Goal: Task Accomplishment & Management: Contribute content

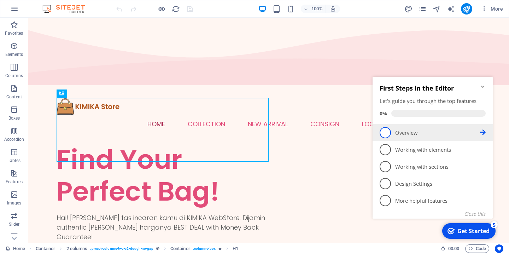
click at [407, 135] on p "Overview - incomplete" at bounding box center [437, 132] width 85 height 7
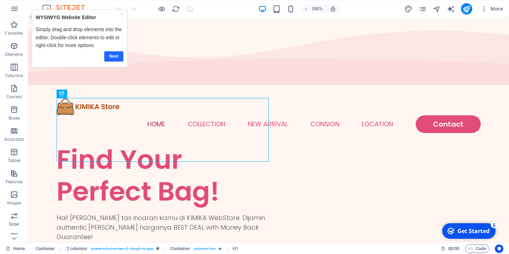
click at [111, 55] on link "Next" at bounding box center [113, 56] width 19 height 10
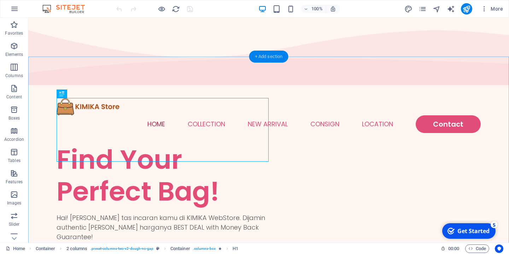
click at [263, 56] on div "+ Add section" at bounding box center [268, 57] width 39 height 12
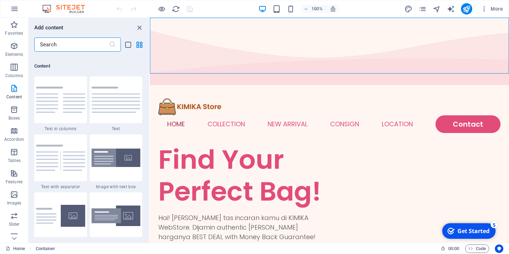
scroll to position [1267, 0]
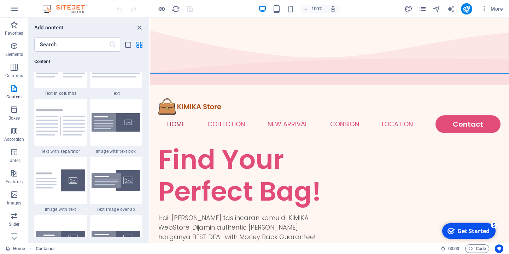
click at [118, 132] on img at bounding box center [115, 122] width 49 height 19
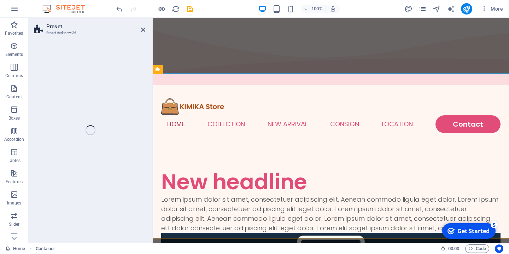
select select "rem"
select select "px"
select select "preset-text-with-image-v4-boxed"
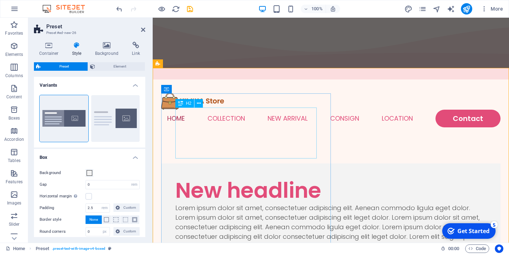
scroll to position [6, 0]
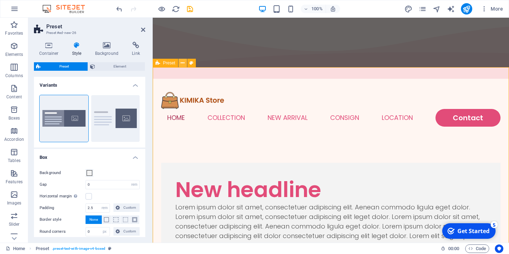
click at [183, 63] on icon at bounding box center [182, 62] width 4 height 7
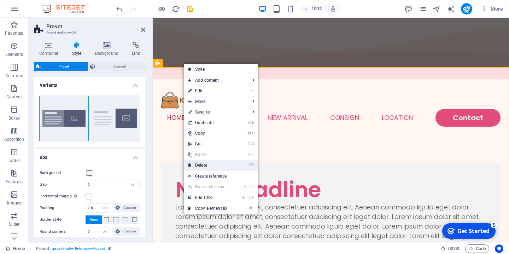
click at [206, 164] on link "⌦ Delete" at bounding box center [207, 165] width 47 height 11
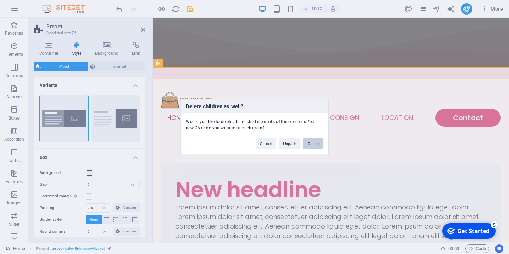
click at [311, 143] on button "Delete" at bounding box center [313, 143] width 20 height 11
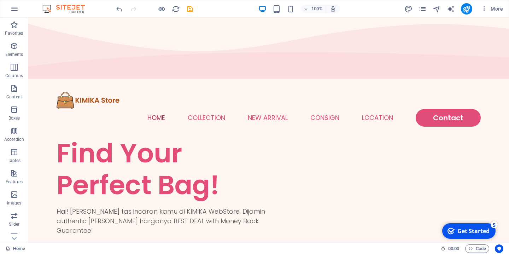
click at [457, 230] on div "checkmark Get Started 5" at bounding box center [468, 231] width 42 height 8
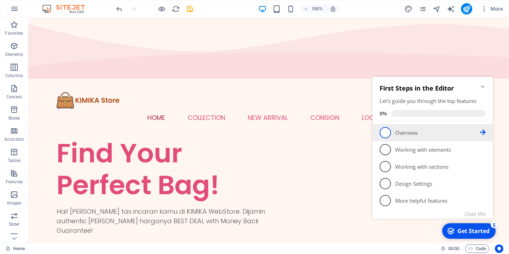
click at [484, 131] on icon at bounding box center [483, 132] width 6 height 6
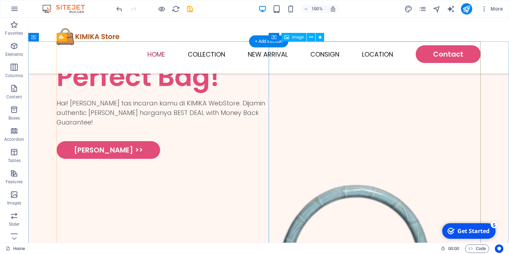
scroll to position [103, 0]
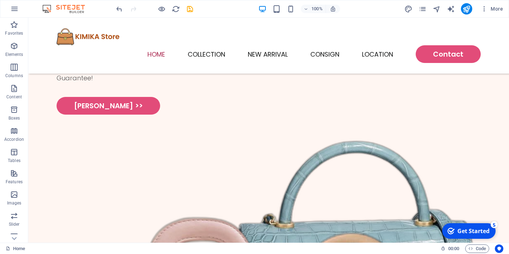
click at [464, 233] on div "Get Started" at bounding box center [473, 231] width 32 height 8
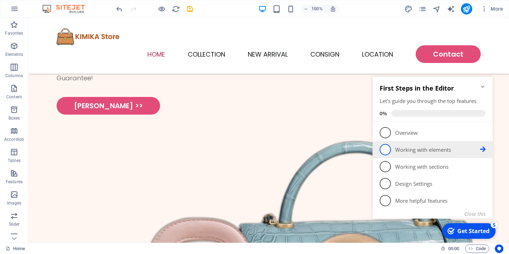
click at [482, 149] on icon at bounding box center [483, 149] width 6 height 6
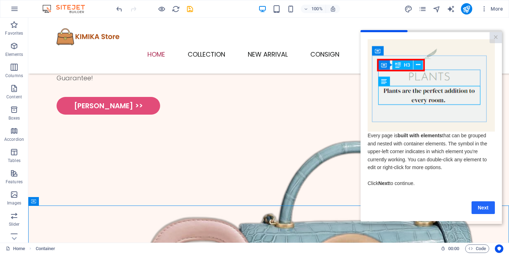
click at [479, 210] on link "Next" at bounding box center [482, 207] width 23 height 13
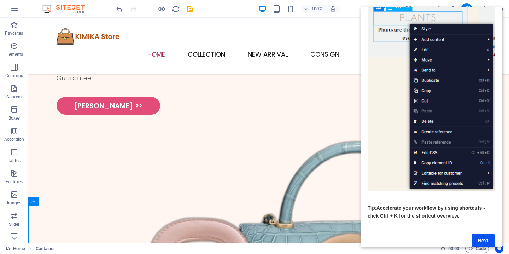
scroll to position [62, 0]
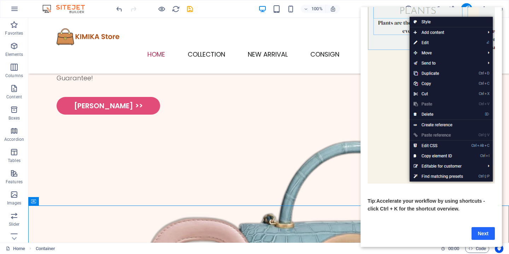
click at [484, 232] on link "Next" at bounding box center [482, 233] width 23 height 13
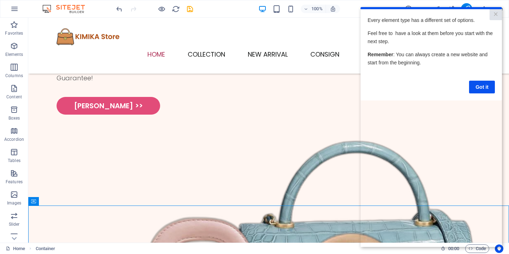
scroll to position [0, 0]
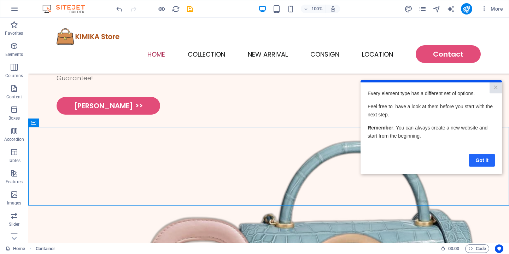
click at [481, 164] on link "Got it" at bounding box center [482, 160] width 26 height 13
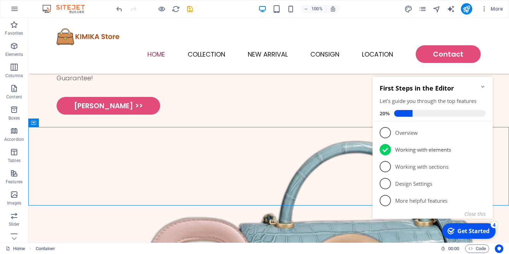
click at [481, 85] on icon "Minimize checklist" at bounding box center [483, 87] width 6 height 6
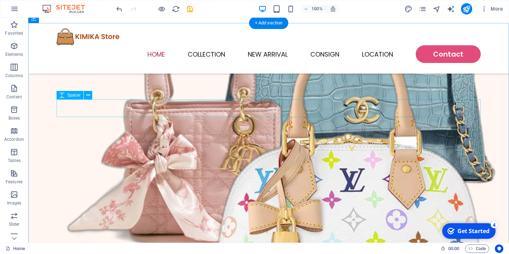
scroll to position [304, 0]
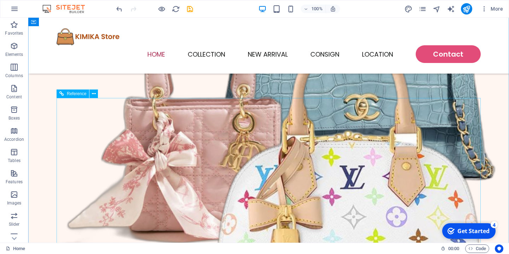
click at [78, 95] on span "Reference" at bounding box center [76, 93] width 19 height 4
click at [76, 94] on span "Reference" at bounding box center [76, 93] width 19 height 4
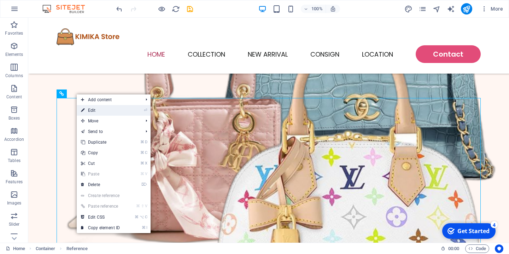
click at [95, 113] on link "⏎ Edit" at bounding box center [100, 110] width 47 height 11
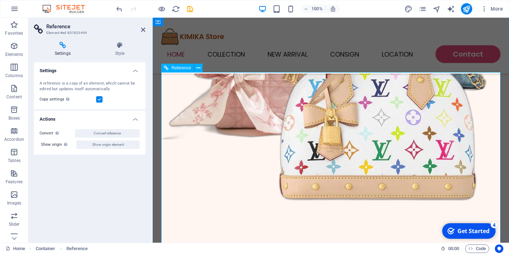
scroll to position [326, 0]
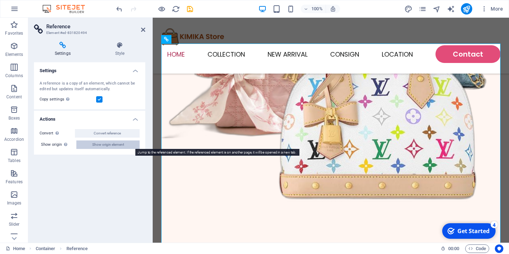
click at [114, 147] on span "Show origin element" at bounding box center [108, 144] width 32 height 8
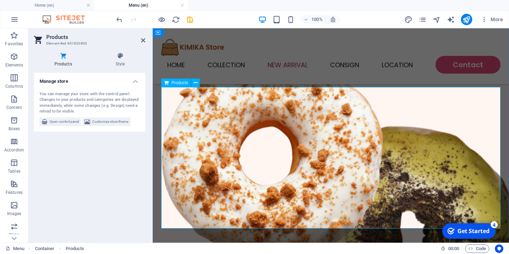
scroll to position [0, 0]
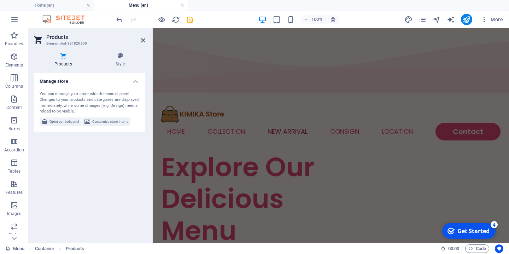
click at [142, 44] on header "Products Element #ed-831820800" at bounding box center [89, 37] width 111 height 18
click at [142, 41] on icon at bounding box center [143, 40] width 4 height 6
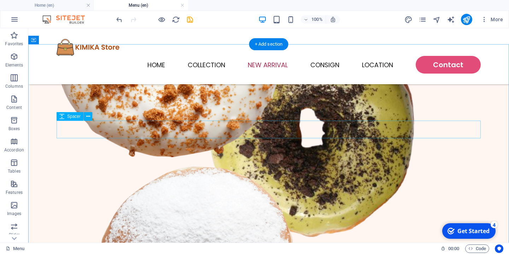
scroll to position [241, 0]
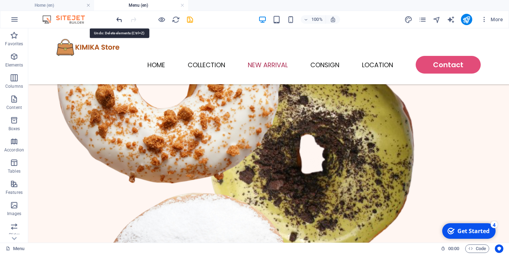
click at [117, 21] on icon "undo" at bounding box center [119, 20] width 8 height 8
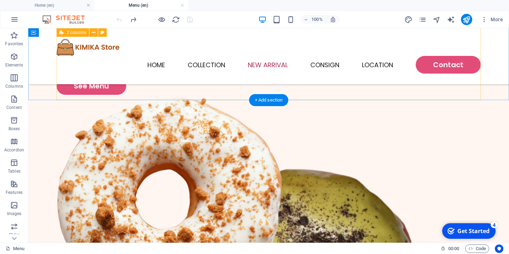
scroll to position [91, 0]
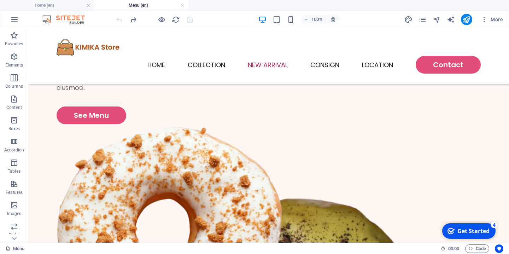
click at [119, 21] on div at bounding box center [154, 19] width 79 height 11
click at [13, 105] on p "Content" at bounding box center [14, 108] width 16 height 6
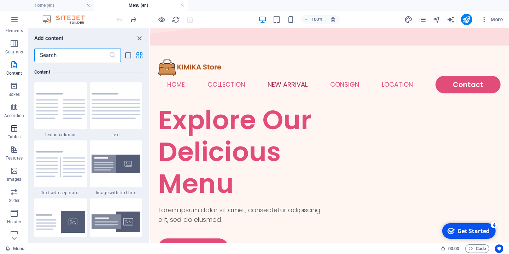
scroll to position [34, 0]
click at [489, 18] on span "More" at bounding box center [491, 19] width 22 height 7
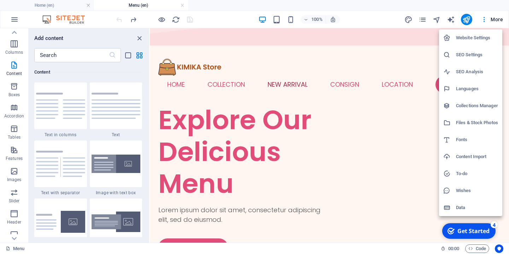
click at [462, 204] on h6 "Data" at bounding box center [477, 207] width 42 height 8
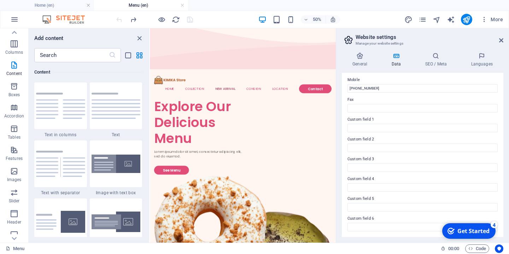
scroll to position [0, 0]
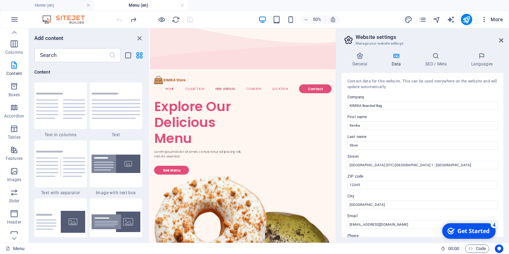
click at [485, 21] on icon "button" at bounding box center [483, 19] width 7 height 7
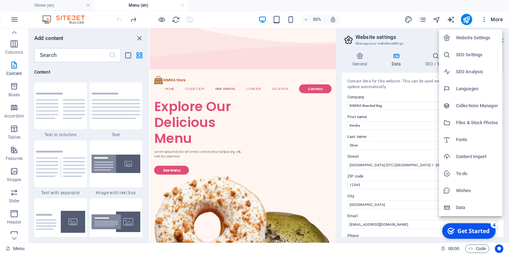
click at [466, 37] on h6 "Website Settings" at bounding box center [477, 38] width 42 height 8
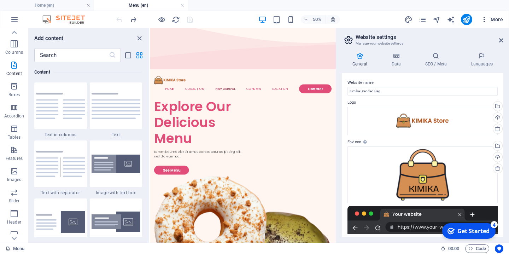
click at [485, 18] on icon "button" at bounding box center [483, 19] width 7 height 7
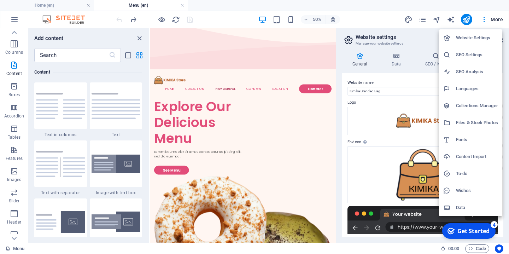
click at [440, 12] on div at bounding box center [254, 127] width 509 height 254
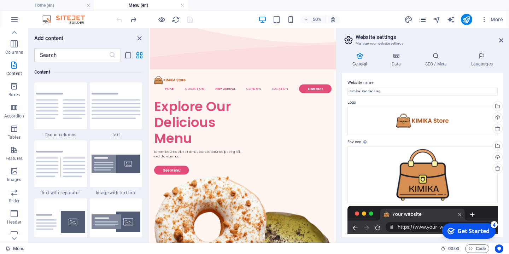
click at [422, 22] on icon "pages" at bounding box center [422, 20] width 8 height 8
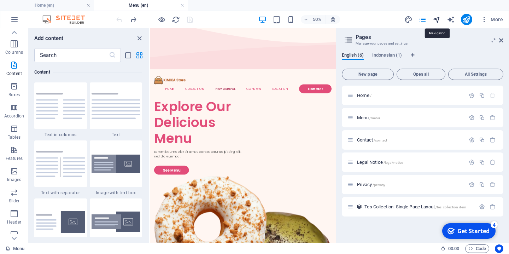
click at [438, 21] on icon "navigator" at bounding box center [436, 20] width 8 height 8
select select "15997869-en"
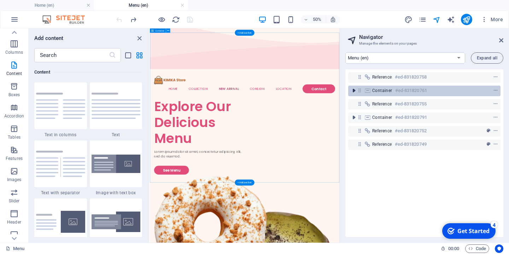
click at [355, 92] on icon "toggle-expand" at bounding box center [353, 90] width 7 height 7
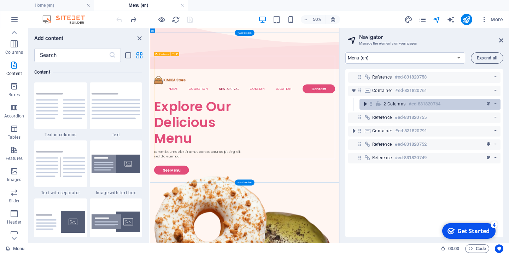
click at [365, 106] on icon "toggle-expand" at bounding box center [364, 103] width 7 height 7
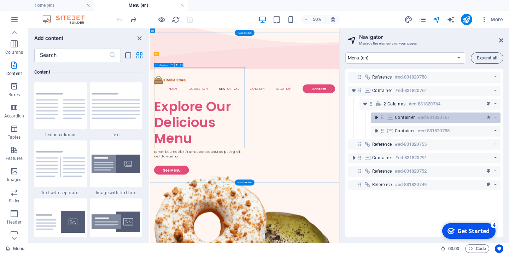
click at [379, 117] on icon "toggle-expand" at bounding box center [376, 117] width 7 height 7
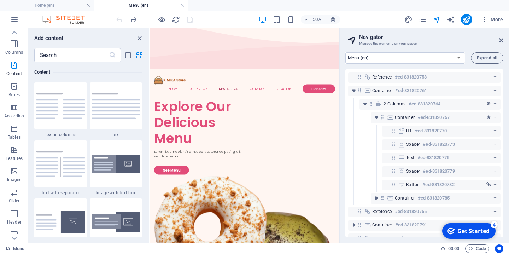
scroll to position [23, 0]
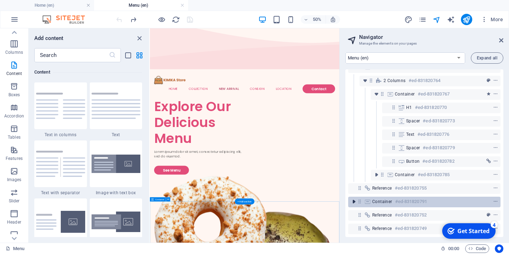
click at [355, 200] on icon "toggle-expand" at bounding box center [353, 201] width 7 height 7
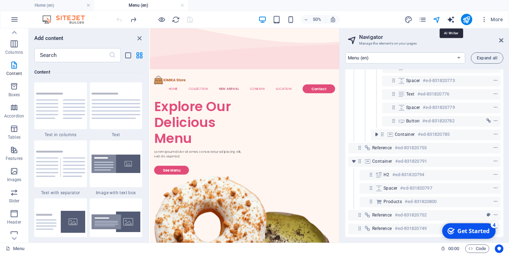
click at [451, 20] on icon "text_generator" at bounding box center [450, 20] width 8 height 8
select select "English"
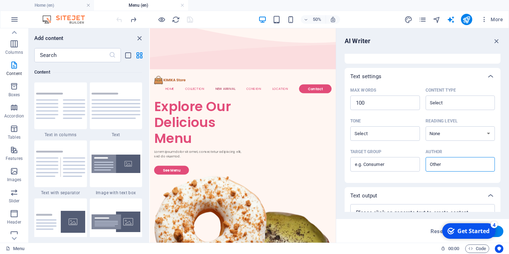
scroll to position [166, 0]
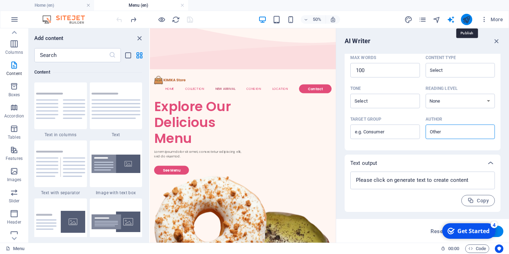
click at [466, 23] on icon "publish" at bounding box center [466, 20] width 8 height 8
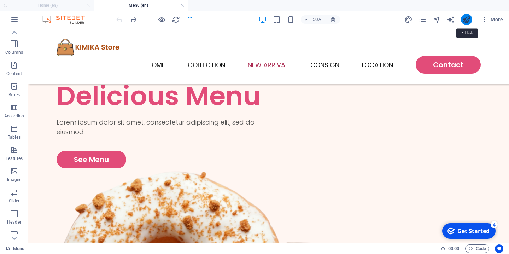
scroll to position [34, 0]
click at [484, 21] on icon "button" at bounding box center [483, 19] width 7 height 7
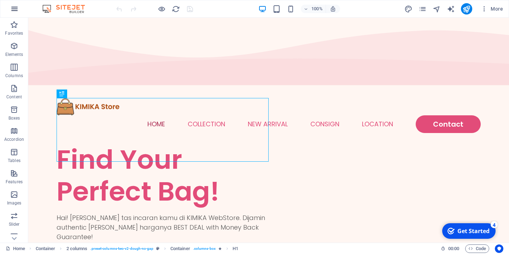
click at [13, 13] on icon "button" at bounding box center [14, 9] width 8 height 8
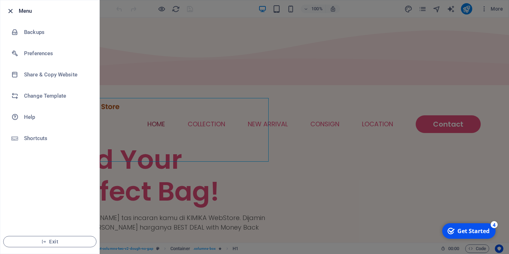
click at [9, 10] on icon "button" at bounding box center [10, 11] width 8 height 8
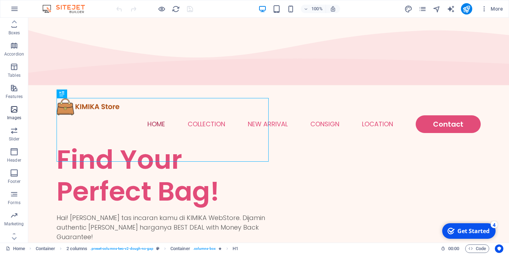
scroll to position [93, 0]
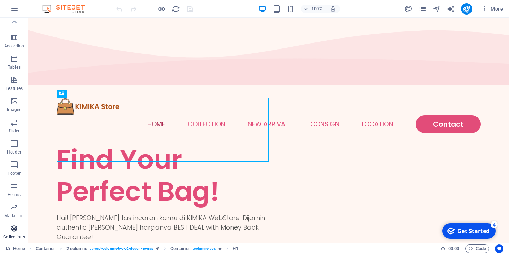
click at [13, 229] on icon "button" at bounding box center [14, 228] width 8 height 8
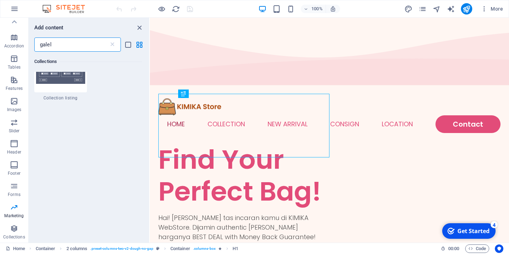
scroll to position [0, 0]
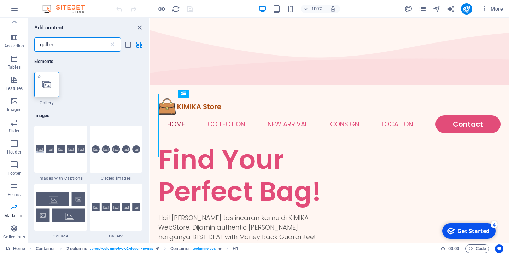
type input "galler"
click at [46, 90] on div at bounding box center [46, 84] width 25 height 25
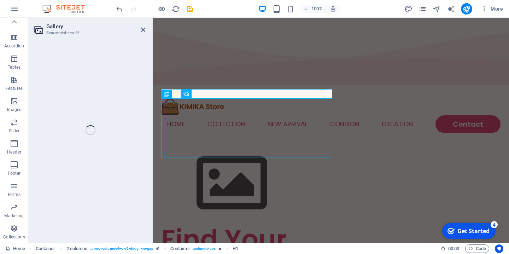
select select "4"
select select "%"
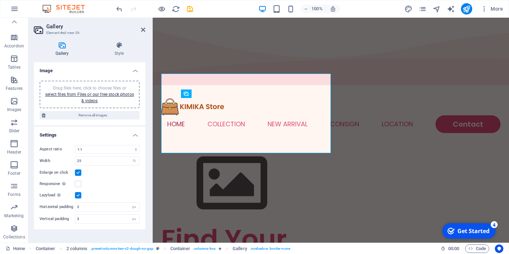
scroll to position [93, 0]
click at [230, 71] on icon at bounding box center [231, 69] width 4 height 7
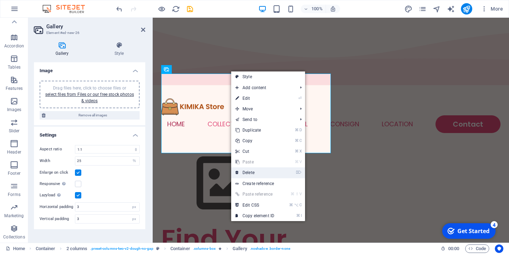
click at [247, 174] on link "⌦ Delete" at bounding box center [254, 172] width 47 height 11
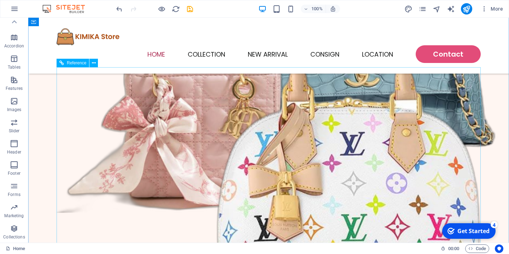
scroll to position [344, 0]
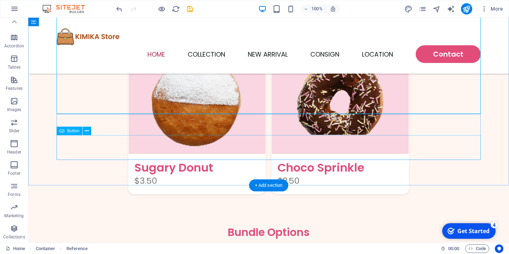
scroll to position [897, 0]
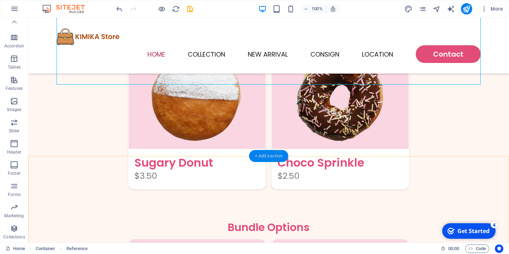
click at [269, 156] on div "+ Add section" at bounding box center [268, 156] width 39 height 12
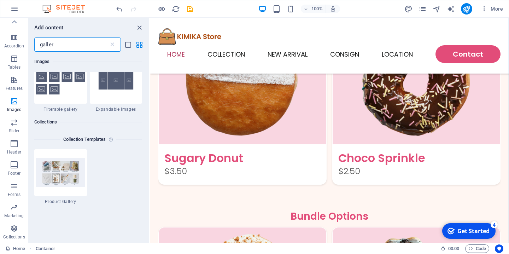
scroll to position [249, 0]
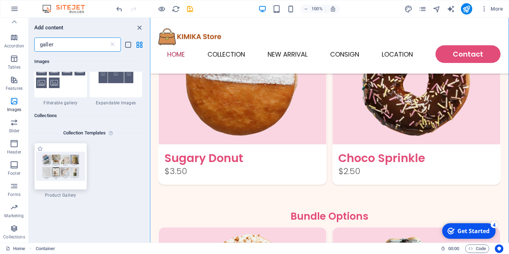
click at [61, 179] on img at bounding box center [60, 166] width 49 height 29
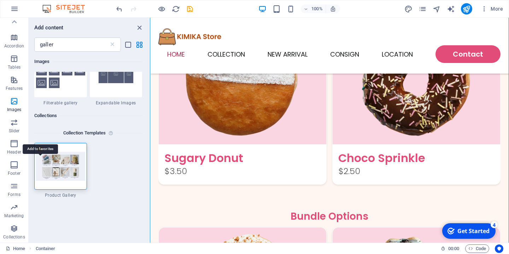
click at [40, 152] on label "1 Star" at bounding box center [40, 149] width 6 height 6
click at [37, 153] on input "1 Star" at bounding box center [37, 152] width 0 height 0
radio input "true"
click at [67, 180] on img at bounding box center [60, 166] width 49 height 29
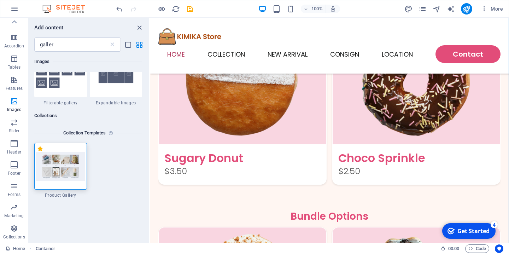
click at [67, 180] on img at bounding box center [60, 166] width 49 height 29
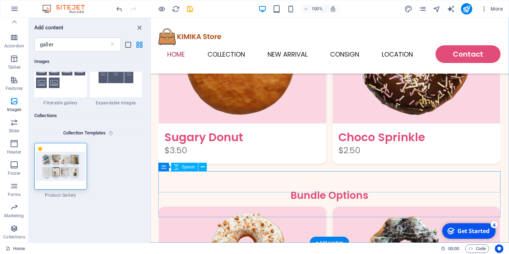
scroll to position [826, 0]
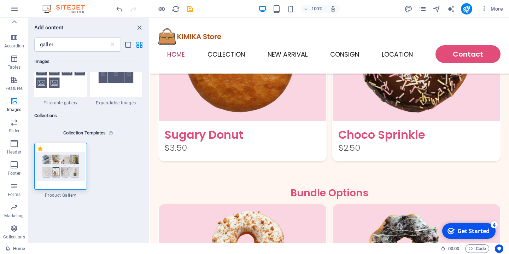
click at [60, 180] on img at bounding box center [60, 166] width 49 height 29
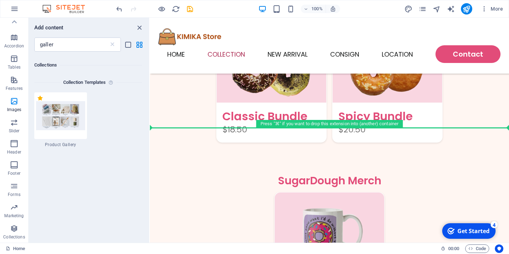
scroll to position [93, 0]
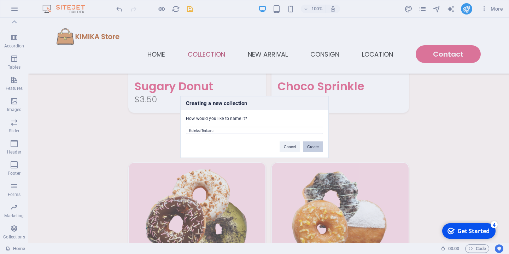
type input "Koleksi Terbaru"
click at [314, 147] on button "Create" at bounding box center [313, 146] width 20 height 11
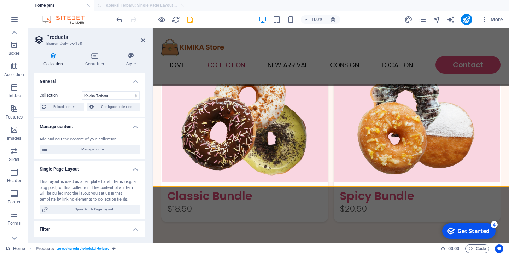
scroll to position [978, 0]
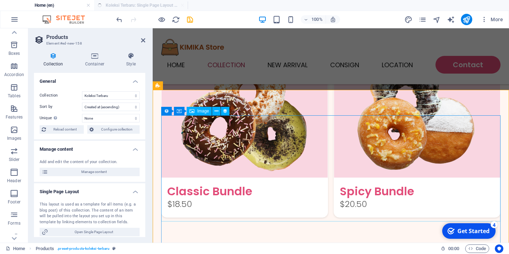
select select "createdAt_DESC"
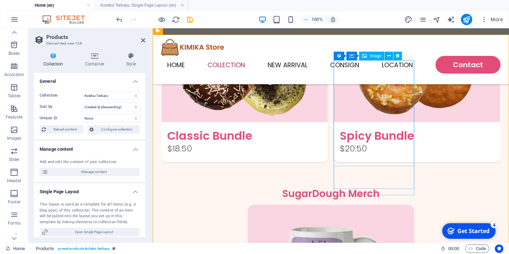
scroll to position [1033, 0]
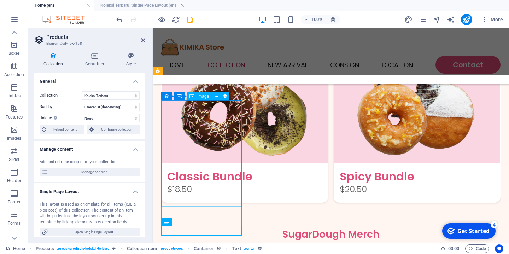
scroll to position [992, 0]
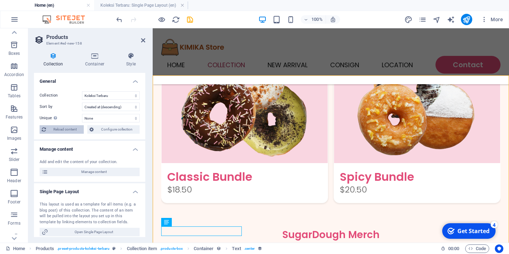
click at [63, 130] on span "Reload content" at bounding box center [65, 129] width 34 height 8
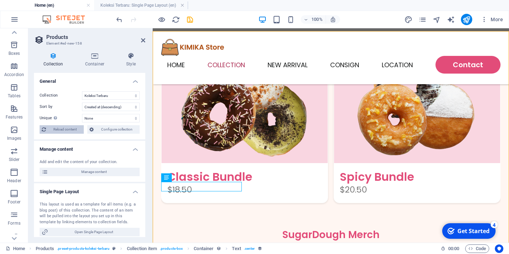
scroll to position [1036, 0]
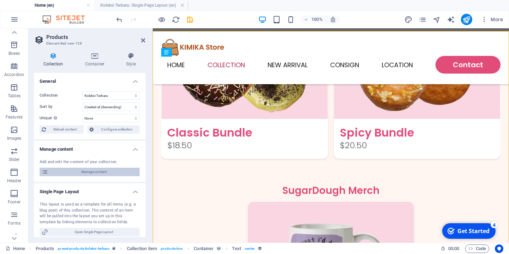
click at [78, 171] on span "Manage content" at bounding box center [93, 171] width 87 height 8
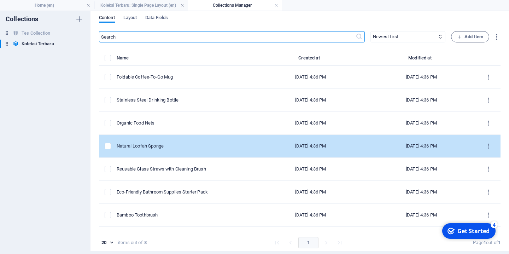
scroll to position [18, 0]
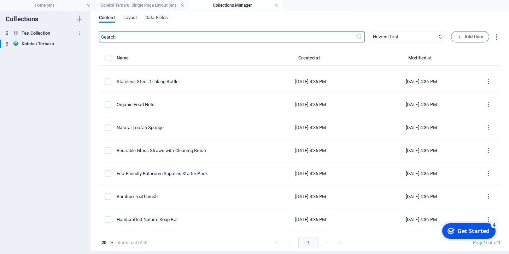
click at [35, 31] on h6 "Tes Collection" at bounding box center [36, 33] width 29 height 8
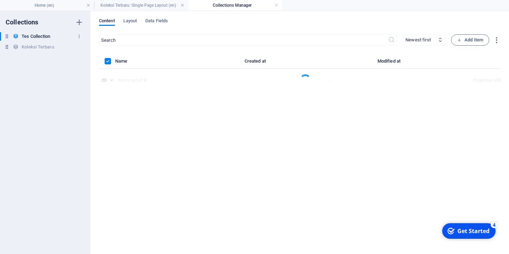
scroll to position [0, 0]
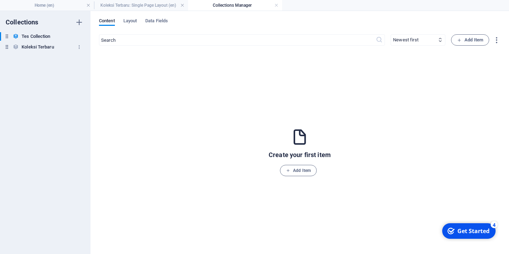
click at [25, 47] on h6 "Koleksi Terbaru" at bounding box center [38, 47] width 32 height 8
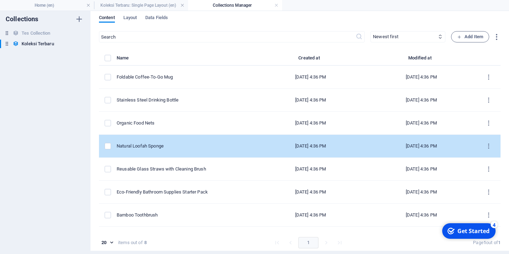
scroll to position [18, 0]
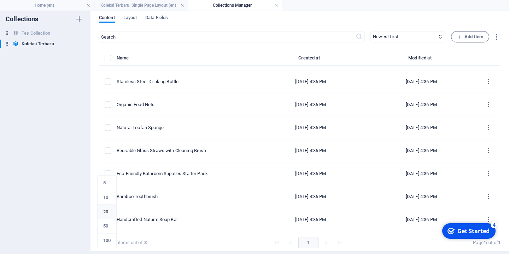
click at [110, 243] on body "KIMIKA Branded Bag Home (en) Koleksi Terbaru: Single Page Layout (en) Collectio…" at bounding box center [254, 127] width 509 height 254
click at [105, 223] on li "50" at bounding box center [106, 226] width 19 height 14
type input "50"
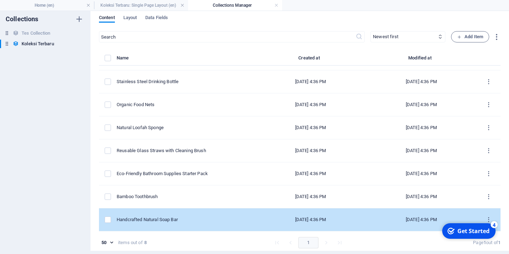
scroll to position [0, 0]
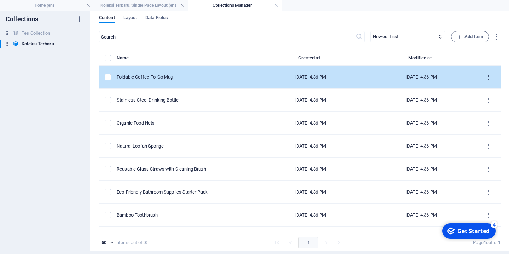
click at [488, 79] on icon "items list" at bounding box center [488, 77] width 7 height 7
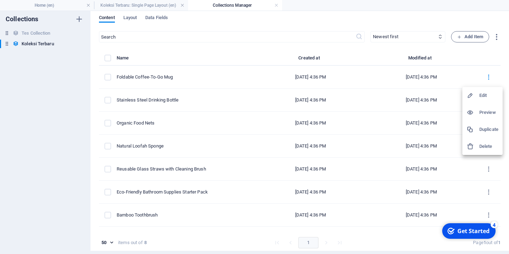
click at [479, 113] on div at bounding box center [472, 112] width 13 height 7
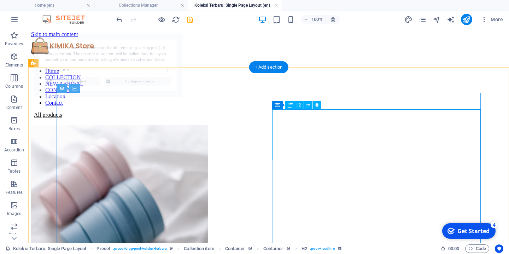
select select "68bc00b7825bdffb040d3d5c"
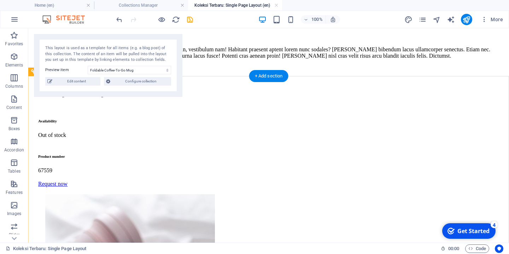
scroll to position [449, 0]
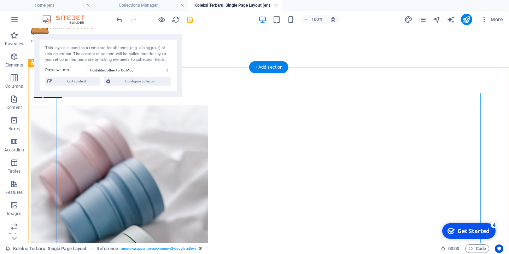
scroll to position [0, 0]
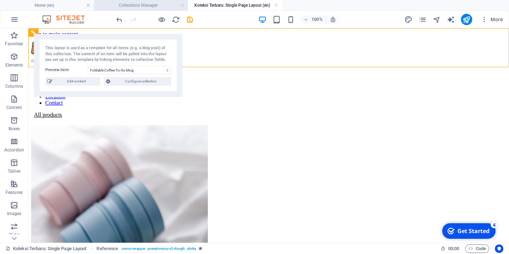
click at [138, 7] on h4 "Collections Manager" at bounding box center [141, 5] width 94 height 8
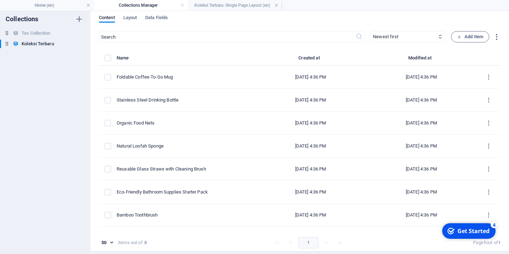
scroll to position [3, 0]
click at [225, 7] on h4 "Koleksi Terbaru: Single Page Layout (en)" at bounding box center [235, 5] width 94 height 8
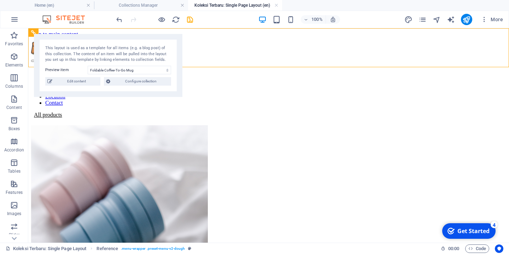
click at [279, 6] on h4 "Koleksi Terbaru: Single Page Layout (en)" at bounding box center [235, 5] width 94 height 8
click at [276, 5] on link at bounding box center [276, 5] width 4 height 7
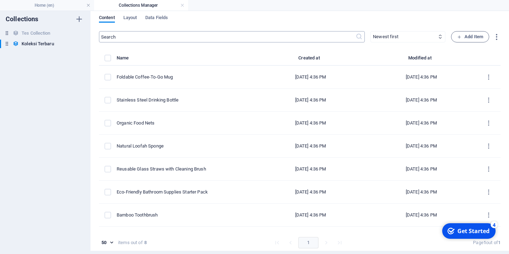
scroll to position [0, 0]
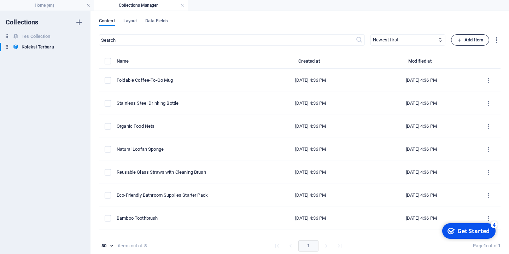
click at [468, 40] on span "Add Item" at bounding box center [470, 40] width 26 height 8
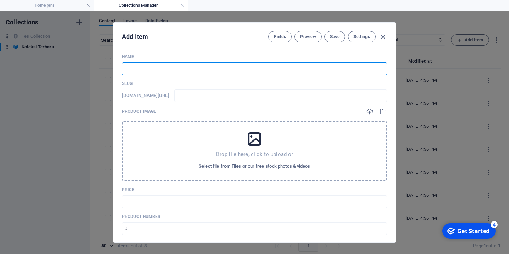
click at [185, 71] on input "text" at bounding box center [254, 68] width 265 height 13
click at [183, 68] on input "text" at bounding box center [254, 68] width 265 height 13
paste input "Hermes Belt Pop 15 Veau Epsom Ghw Stamp B - Th 2023"
type input "Hermes Belt Pop 15 Veau Epsom Ghw Stamp B - Th 2023"
type input "hermes-belt-pop-15-veau-epsom-ghw-stamp-b-th-2023"
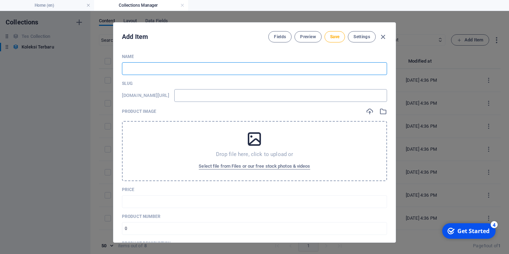
type input "hermes-belt-pop-15-veau-epsom-ghw-stamp-b-th-2023"
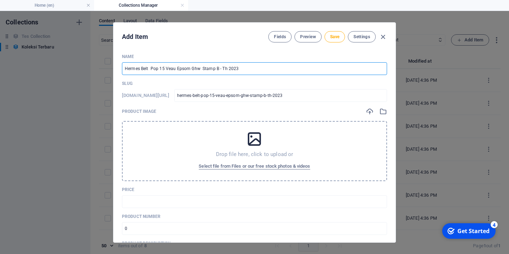
click at [225, 69] on input "Hermes Belt Pop 15 Veau Epsom Ghw Stamp B - Th 2023" at bounding box center [254, 68] width 265 height 13
type input "Hermes Belt Pop 15 Veau Epsom Ghw Stamp B - Thn 2023"
type input "hermes-belt-pop-15-veau-epsom-ghw-stamp-b-thn-2023"
type input "Hermes Belt Pop 15 Veau Epsom Ghw Stamp B - Th 2023"
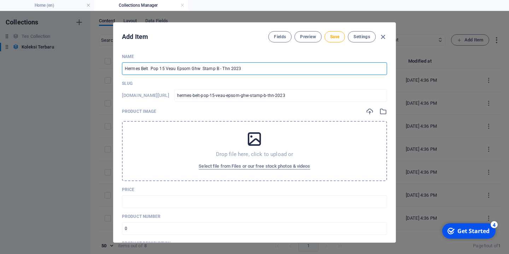
type input "hermes-belt-pop-15-veau-epsom-ghw-stamp-b-th-2023"
type input "Hermes Belt Pop 15 Veau Epsom Ghw Stamp B - T 2023"
type input "hermes-belt-pop-15-veau-epsom-ghw-stamp-b-t-2023"
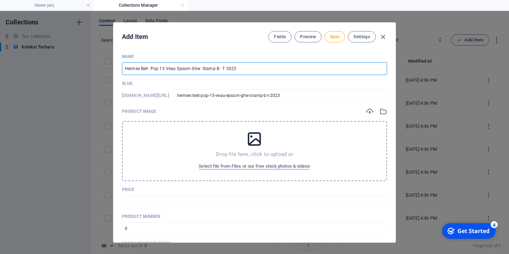
type input "Hermes Belt Pop 15 Veau Epsom Ghw Stamp B - Ta 2023"
type input "hermes-belt-pop-15-veau-epsom-ghw-stamp-b-ta-2023"
type input "Hermes Belt Pop 15 Veau Epsom Ghw Stamp B - Tah 2023"
type input "hermes-belt-pop-15-veau-epsom-ghw-stamp-b-tah-2023"
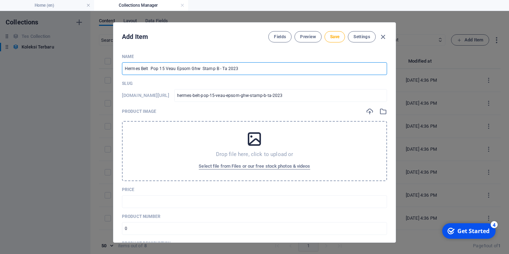
type input "hermes-belt-pop-15-veau-epsom-ghw-stamp-b-tah-2023"
type input "Hermes Belt Pop 15 Veau Epsom Ghw Stamp B - Tahu 2023"
type input "hermes-belt-pop-15-veau-epsom-ghw-stamp-b-tahu-2023"
type input "Hermes Belt Pop 15 Veau Epsom Ghw Stamp B - Tahun 2023"
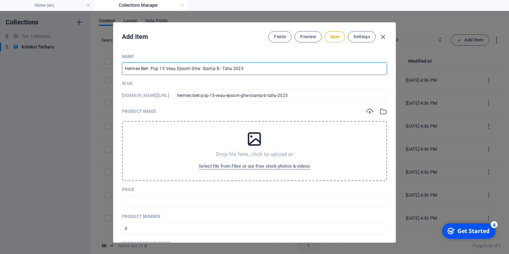
type input "hermes-belt-pop-15-veau-epsom-ghw-stamp-b-tahun-2023"
click at [219, 69] on input "Hermes Belt Pop 15 Veau Epsom Ghw Stamp B - Tahun 2023" at bounding box center [254, 68] width 265 height 13
click at [195, 69] on input "Hermes Belt Pop 15 Veau Epsom Ghw Stamp B Tahun 2023" at bounding box center [254, 68] width 265 height 13
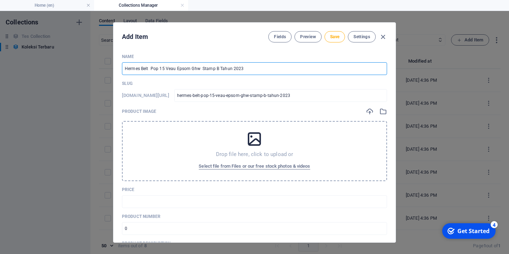
type input "Hermes Belt Pop 15 Veau Epsom G Stamp B Tahun 2023"
type input "hermes-belt-pop-15-veau-epsom-g-stamp-b-tahun-2023"
type input "Hermes Belt Pop 15 Veau Epsom GH Stamp B Tahun 2023"
type input "hermes-belt-pop-15-veau-epsom-gh-stamp-b-tahun-2023"
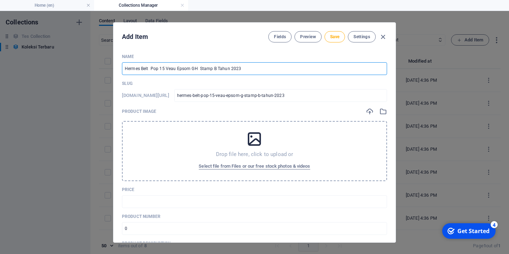
type input "hermes-belt-pop-15-veau-epsom-gh-stamp-b-tahun-2023"
type input "Hermes Belt Pop 15 Veau Epsom GHW Stamp B Tahun 2023"
type input "hermes-belt-pop-15-veau-epsom-ghw-stamp-b-tahun-2023"
type input "Hermes Belt Pop 15 Veau Epsom GH Stamp B Tahun 2023"
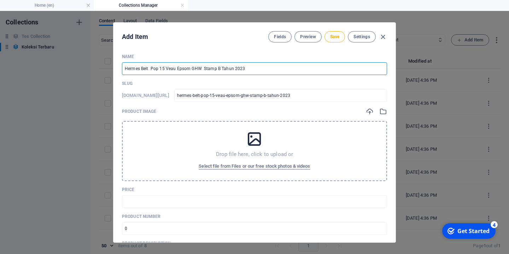
type input "hermes-belt-pop-15-veau-epsom-gh-stamp-b-tahun-2023"
type input "Hermes Belt Pop 15 Veau Epsom G Stamp B Tahun 2023"
type input "hermes-belt-pop-15-veau-epsom-g-stamp-b-tahun-2023"
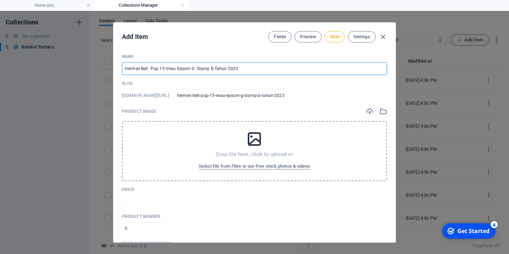
type input "Hermes Belt Pop 15 Veau Epsom GH Stamp B Tahun 2023"
type input "hermes-belt-pop-15-veau-epsom-gh-stamp-b-tahun-2023"
type input "Hermes Belt Pop 15 Veau Epsom GHW Stamp B Tahun 2023"
type input "hermes-belt-pop-15-veau-epsom-ghw-stamp-b-tahun-2023"
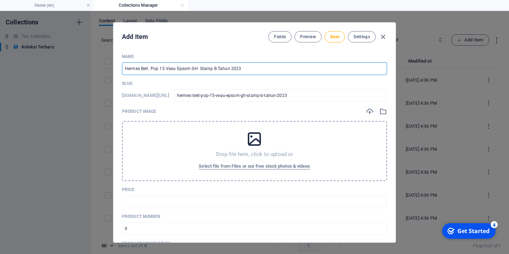
type input "hermes-belt-pop-15-veau-epsom-ghw-stamp-b-tahun-2023"
type input "Hermes Belt Pop 15 Veau Epsom GH Stamp B Tahun 2023"
type input "hermes-belt-pop-15-veau-epsom-gh-stamp-b-tahun-2023"
type input "Hermes Belt Pop 15 Veau Epsom G Stamp B Tahun 2023"
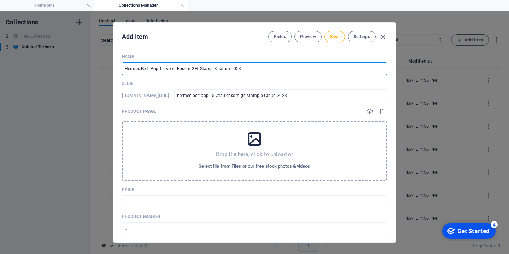
type input "hermes-belt-pop-15-veau-epsom-g-stamp-b-tahun-2023"
type input "Hermes Belt Pop 15 Veau Epsom Stamp B Tahun 2023"
type input "hermes-belt-pop-15-veau-epsom-stamp-b-tahun-2023"
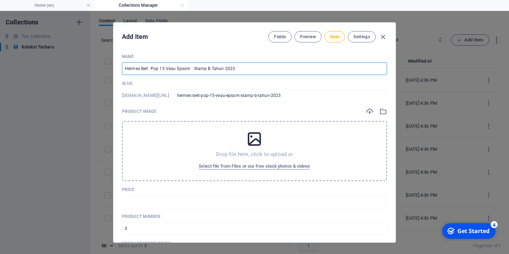
type input "Hermes Belt Pop 15 Veau Epsom G Stamp B Tahun 2023"
type input "hermes-belt-pop-15-veau-epsom-g-stamp-b-tahun-2023"
type input "Hermes Belt Pop 15 Veau Epsom Go Stamp B Tahun 2023"
type input "hermes-belt-pop-15-veau-epsom-go-stamp-b-tahun-2023"
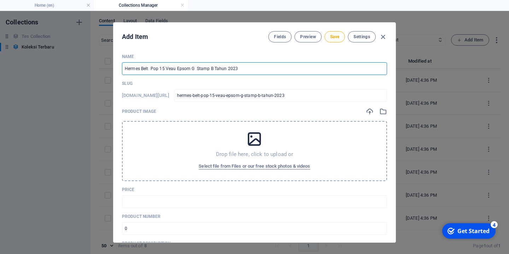
type input "hermes-belt-pop-15-veau-epsom-go-stamp-b-tahun-2023"
type input "Hermes Belt Pop 15 Veau Epsom Gol Stamp B Tahun 2023"
type input "hermes-belt-pop-15-veau-epsom-gol-stamp-b-tahun-2023"
type input "Hermes Belt Pop 15 Veau Epsom Gold Stamp B Tahun 2023"
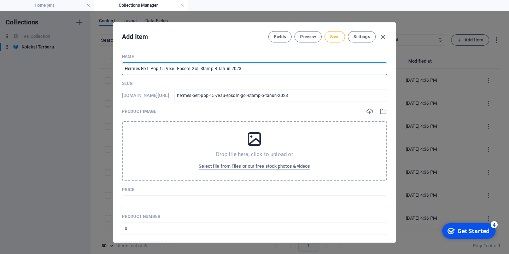
type input "hermes-belt-pop-15-veau-epsom-gold-stamp-b-tahun-2023"
type input "Hermes Belt Pop 15 Veau Epsom Gold H Stamp B Tahun 2023"
type input "hermes-belt-pop-15-veau-epsom-gold-h-stamp-b-tahun-2023"
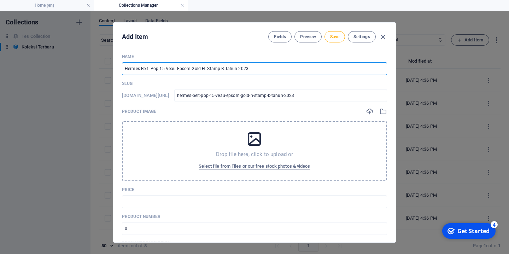
type input "Hermes Belt Pop 15 Veau Epsom Gold Ha Stamp B Tahun 2023"
type input "hermes-belt-pop-15-veau-epsom-gold-ha-stamp-b-tahun-2023"
type input "Hermes Belt Pop 15 Veau Epsom Gold Har Stamp B Tahun 2023"
type input "hermes-belt-pop-15-veau-epsom-gold-har-stamp-b-tahun-2023"
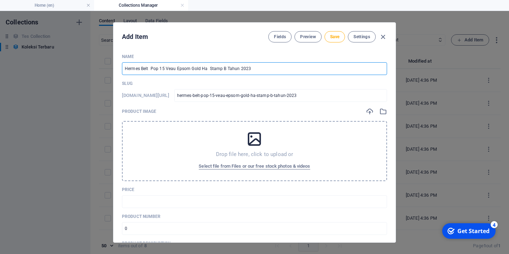
type input "hermes-belt-pop-15-veau-epsom-gold-har-stamp-b-tahun-2023"
type input "Hermes Belt Pop 15 Veau Epsom Gold Harw Stamp B Tahun 2023"
type input "hermes-belt-pop-15-veau-epsom-gold-harw-stamp-b-tahun-2023"
type input "Hermes Belt Pop 15 Veau Epsom Gold Harwa Stamp B Tahun 2023"
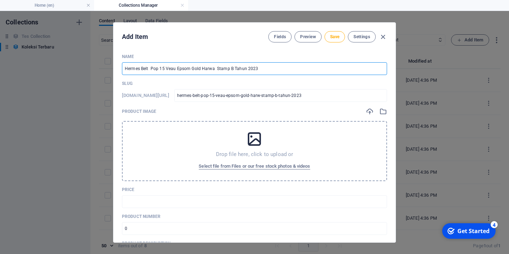
type input "hermes-belt-pop-15-veau-epsom-gold-harwa-stamp-b-tahun-2023"
type input "Hermes Belt Pop 15 Veau Epsom Gold Harwar Stamp B Tahun 2023"
type input "hermes-belt-pop-15-veau-epsom-gold-harwar-stamp-b-tahun-2023"
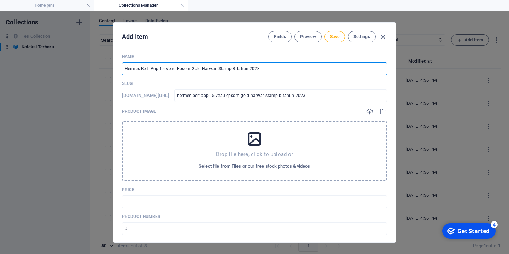
type input "Hermes Belt Pop 15 Veau Epsom Gold Harware Stamp B Tahun 2023"
type input "hermes-belt-pop-15-veau-epsom-gold-harware-stamp-b-tahun-2023"
type input "Hermes Belt Pop 15 Veau Epsom Gold Harwar Stamp B Tahun 2023"
type input "hermes-belt-pop-15-veau-epsom-gold-harwar-stamp-b-tahun-2023"
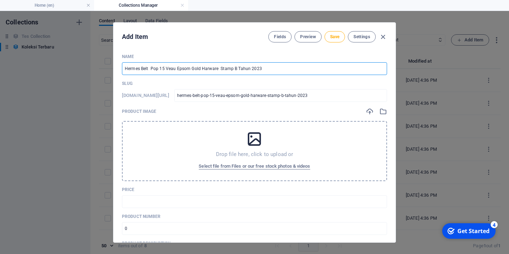
type input "hermes-belt-pop-15-veau-epsom-gold-harwar-stamp-b-tahun-2023"
type input "Hermes Belt Pop 15 Veau Epsom Gold Harwa Stamp B Tahun 2023"
type input "hermes-belt-pop-15-veau-epsom-gold-harwa-stamp-b-tahun-2023"
type input "Hermes Belt Pop 15 Veau Epsom Gold Harw Stamp B Tahun 2023"
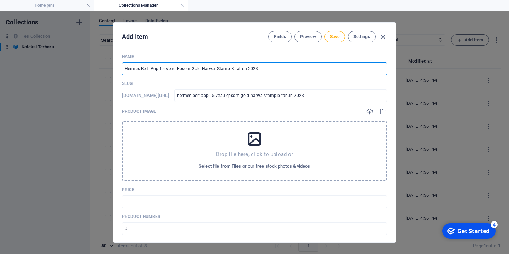
type input "hermes-belt-pop-15-veau-epsom-gold-harw-stamp-b-tahun-2023"
type input "Hermes Belt Pop 15 Veau Epsom Gold Har Stamp B Tahun 2023"
type input "hermes-belt-pop-15-veau-epsom-gold-har-stamp-b-tahun-2023"
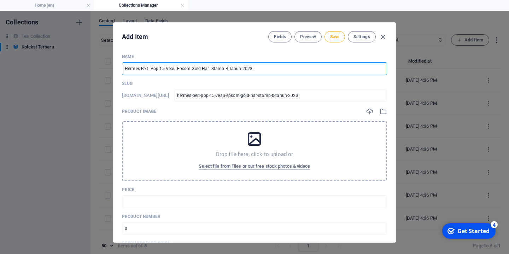
type input "Hermes Belt Pop 15 Veau Epsom Gold Hard Stamp B Tahun 2023"
type input "hermes-belt-pop-15-veau-epsom-gold-hard-stamp-b-tahun-2023"
type input "Hermes Belt Pop 15 Veau Epsom Gold Hardw Stamp B Tahun 2023"
type input "hermes-belt-pop-15-veau-epsom-gold-hardw-stamp-b-tahun-2023"
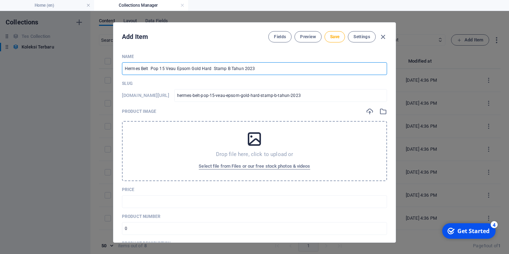
type input "hermes-belt-pop-15-veau-epsom-gold-hardw-stamp-b-tahun-2023"
type input "Hermes Belt Pop 15 Veau Epsom Gold Hardwa Stamp B Tahun 2023"
type input "hermes-belt-pop-15-veau-epsom-gold-hardwa-stamp-b-tahun-2023"
type input "Hermes Belt Pop 15 Veau Epsom Gold Hardwar Stamp B Tahun 2023"
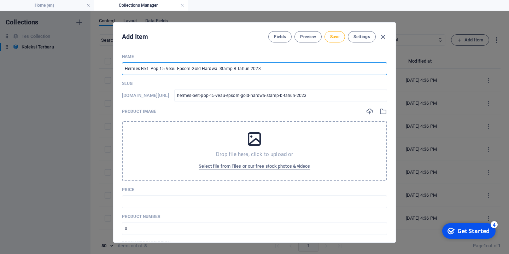
type input "hermes-belt-pop-15-veau-epsom-gold-hardwar-stamp-b-tahun-2023"
type input "Hermes Belt Pop 15 Veau Epsom Gold Hardware Stamp B Tahun 2023"
type input "hermes-belt-pop-15-veau-epsom-gold-hardware-stamp-b-tahun-2023"
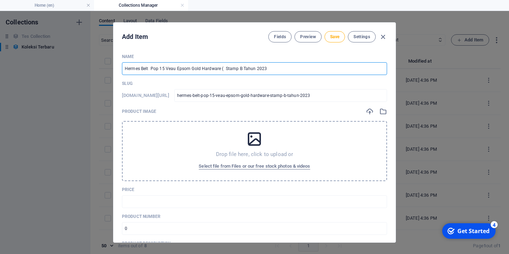
type input "Hermes Belt Pop 15 Veau Epsom Gold Hardware (G Stamp B Tahun 2023"
type input "hermes-belt-pop-15-veau-epsom-gold-hardware-g-stamp-b-tahun-2023"
type input "Hermes Belt Pop 15 Veau Epsom Gold Hardware (GH Stamp B Tahun 2023"
type input "hermes-belt-pop-15-veau-epsom-gold-hardware-gh-stamp-b-tahun-2023"
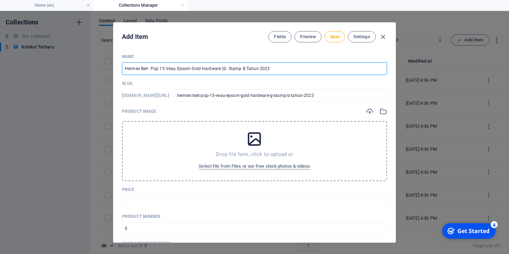
type input "hermes-belt-pop-15-veau-epsom-gold-hardware-gh-stamp-b-tahun-2023"
type input "Hermes Belt Pop 15 Veau Epsom Gold Hardware (GHW Stamp B Tahun 2023"
type input "hermes-belt-pop-15-veau-epsom-gold-hardware-ghw-stamp-b-tahun-2023"
type input "Hermes Belt Pop 15 Veau Epsom Gold Hardware (GH Stamp B Tahun 2023"
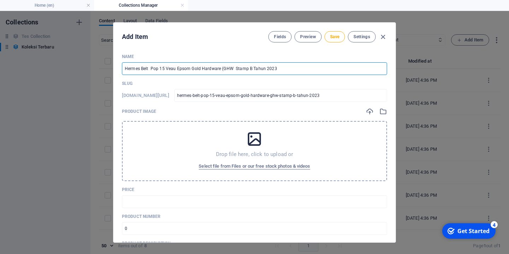
type input "hermes-belt-pop-15-veau-epsom-gold-hardware-gh-stamp-b-tahun-2023"
type input "Hermes Belt Pop 15 Veau Epsom Gold Hardware (G Stamp B Tahun 2023"
type input "hermes-belt-pop-15-veau-epsom-gold-hardware-g-stamp-b-tahun-2023"
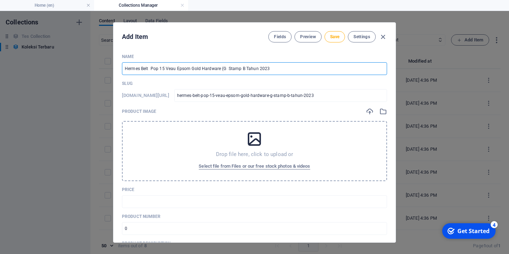
type input "Hermes Belt Pop 15 Veau Epsom Gold Hardware ( Stamp B Tahun 2023"
type input "hermes-belt-pop-15-veau-epsom-gold-hardware-stamp-b-tahun-2023"
type input "Hermes Belt Pop 15 Veau Epsom Gold Hardware/G Stamp B Tahun 2023"
type input "hermes-belt-pop-15-veau-epsom-gold-hardware-g-stamp-b-tahun-2023"
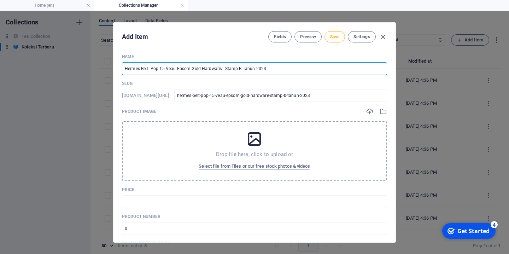
type input "hermes-belt-pop-15-veau-epsom-gold-hardware-g-stamp-b-tahun-2023"
type input "Hermes Belt Pop 15 Veau Epsom Gold Hardware/GH Stamp B Tahun 2023"
type input "hermes-belt-pop-15-veau-epsom-gold-hardware-gh-stamp-b-tahun-2023"
type input "Hermes Belt Pop 15 Veau Epsom Gold Hardware/GHW Stamp B Tahun 2023"
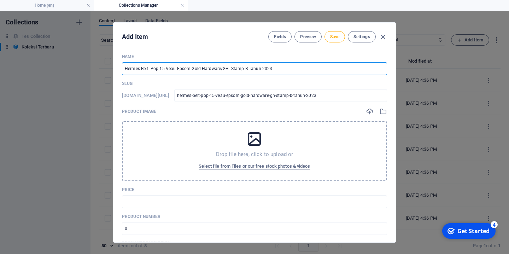
type input "hermes-belt-pop-15-veau-epsom-gold-hardware-ghw-stamp-b-tahun-2023"
click at [223, 70] on input "Hermes Belt Pop 15 Veau Epsom Gold Hardware/GHW Stamp B Tahun 2023" at bounding box center [254, 68] width 265 height 13
type input "Hermes Belt Pop 15 Veau Epsom Gold Hardware/[PERSON_NAME] B Tahun 2023"
type input "hermes-belt-pop-15-veau-epsom-gold-hardware-hw-stamp-b-tahun-2023"
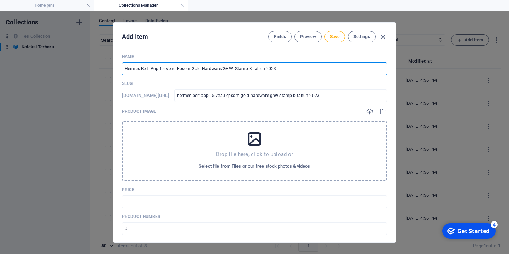
type input "hermes-belt-pop-15-veau-epsom-gold-hardware-hw-stamp-b-tahun-2023"
type input "Hermes Belt Pop 15 Veau Epsom Gold HardwareHW Stamp B Tahun 2023"
type input "hermes-belt-pop-15-veau-epsom-gold-hardwarehw-stamp-b-tahun-2023"
type input "Hermes Belt Pop 15 Veau Epsom Gold Hardware [PERSON_NAME] B Tahun 2023"
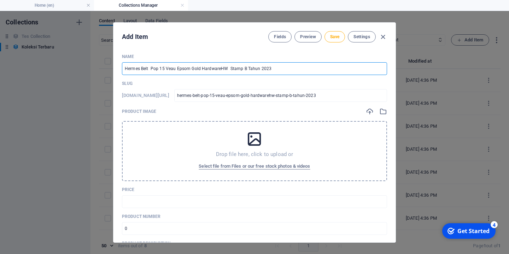
type input "hermes-belt-pop-15-veau-epsom-gold-hardware-hw-stamp-b-tahun-2023"
type input "Hermes Belt Pop 15 Veau Epsom Gold Hardware GHW Stamp B Tahun 2023"
type input "hermes-belt-pop-15-veau-epsom-gold-hardware-ghw-stamp-b-tahun-2023"
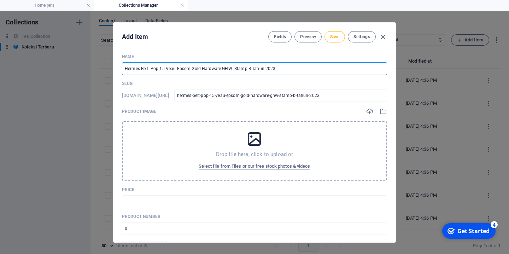
click at [150, 68] on input "Hermes Belt Pop 15 Veau Epsom Gold Hardware GHW Stamp B Tahun 2023" at bounding box center [254, 68] width 265 height 13
click at [275, 70] on input "Hermes Belt Pop 15 Veau Epsom Gold Hardware GHW Stamp B Tahun 2023" at bounding box center [254, 68] width 265 height 13
type input "Hermes Belt Pop 15 Veau Epsom Gold Hardware GHW Stamp B Tahun 2023"
click at [252, 144] on icon at bounding box center [254, 139] width 18 height 18
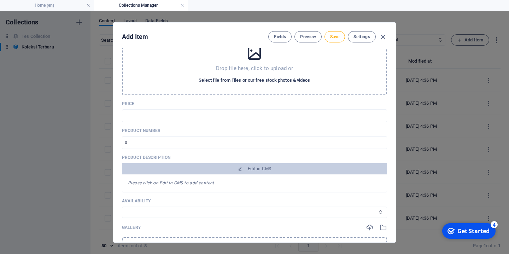
scroll to position [108, 0]
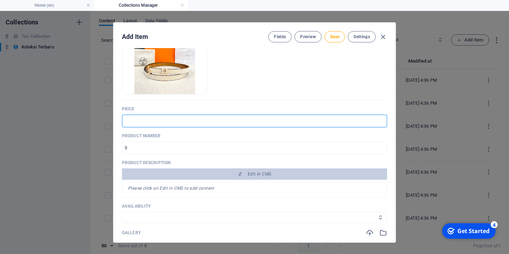
click at [178, 120] on input "text" at bounding box center [254, 120] width 265 height 13
paste input "6.500.000"
click at [136, 119] on input "6.500.000" at bounding box center [254, 120] width 265 height 13
type input "6500000"
click at [202, 152] on input "number" at bounding box center [254, 147] width 265 height 13
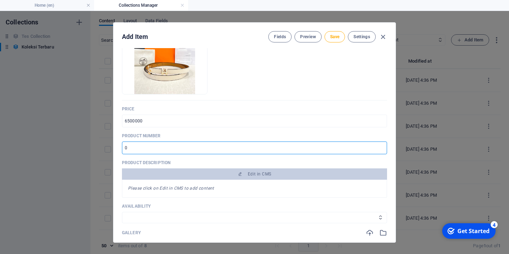
click at [191, 150] on input "number" at bounding box center [254, 147] width 265 height 13
drag, startPoint x: 127, startPoint y: 147, endPoint x: 142, endPoint y: 148, distance: 15.6
click at [142, 148] on input "number" at bounding box center [254, 147] width 265 height 13
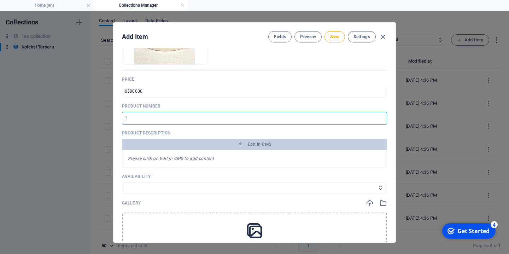
scroll to position [138, 0]
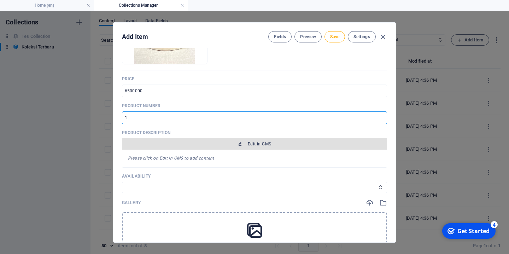
type input "1"
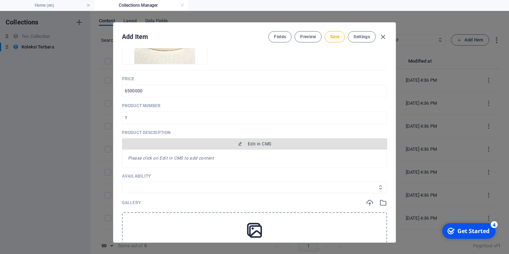
click at [250, 144] on span "Edit in CMS" at bounding box center [259, 144] width 23 height 6
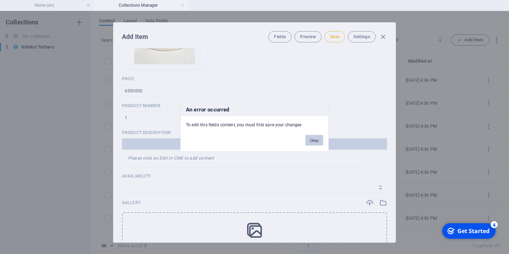
click at [312, 140] on button "Okay" at bounding box center [314, 140] width 18 height 11
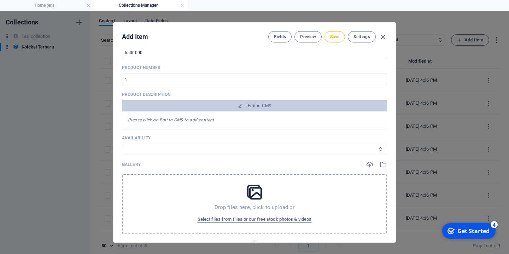
scroll to position [184, 0]
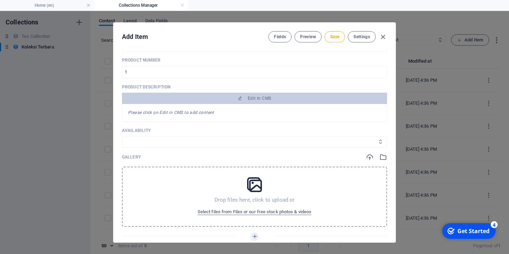
click at [122, 136] on select "In stock Out of stock" at bounding box center [254, 141] width 265 height 11
select select "In stock"
click option "In stock" at bounding box center [0, 0] width 0 height 0
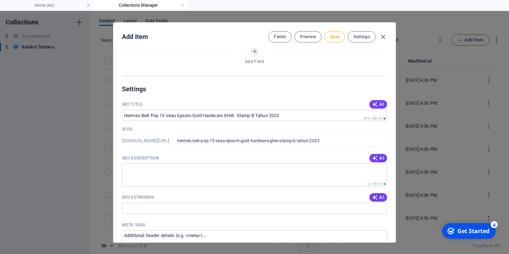
scroll to position [397, 0]
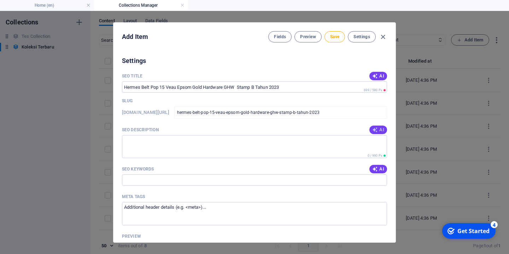
click at [381, 132] on button "AI" at bounding box center [378, 129] width 18 height 8
type textarea "Discover the Hermes Belt Pop 15 in Veau Epsom with Gold Hardware. Limited stock…"
click at [377, 77] on icon "button" at bounding box center [375, 76] width 6 height 6
click at [232, 92] on input "2023 Hermes Belt Pop Gold GHW" at bounding box center [254, 86] width 265 height 11
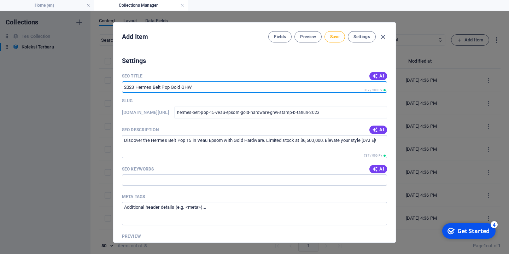
paste input "6.500.000"
type input "6.500.000"
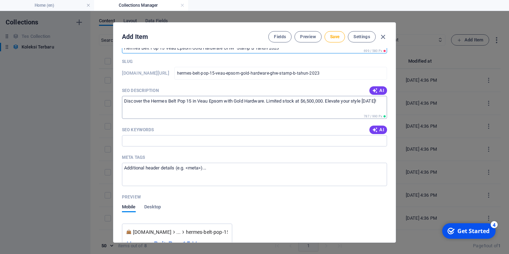
scroll to position [437, 0]
click at [291, 141] on input "SEO Keywords" at bounding box center [254, 139] width 265 height 11
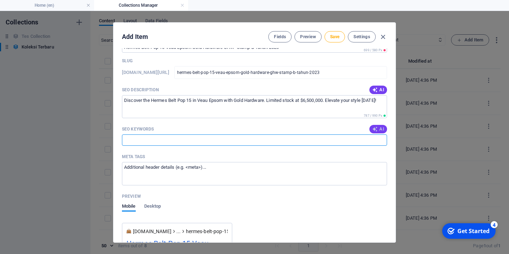
click at [380, 131] on span "AI" at bounding box center [378, 129] width 12 height 6
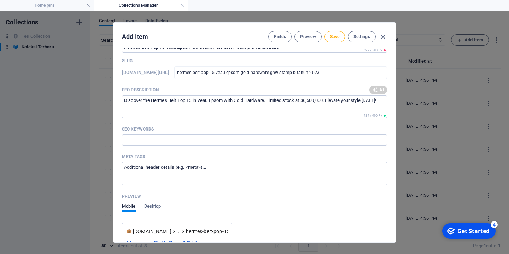
type input "Hermes Belt, Veau Epsom, Gold Hardware, GHW, Luxury Accessories, 2023 Collection"
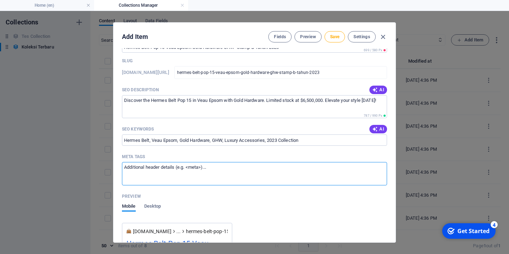
click at [226, 168] on textarea "Meta tags ​" at bounding box center [254, 173] width 265 height 23
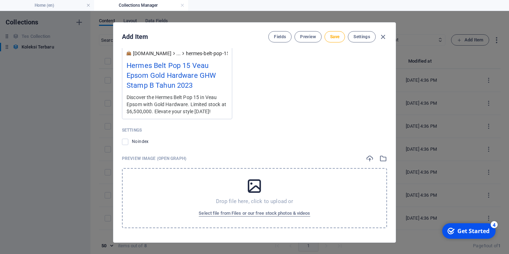
scroll to position [3, 0]
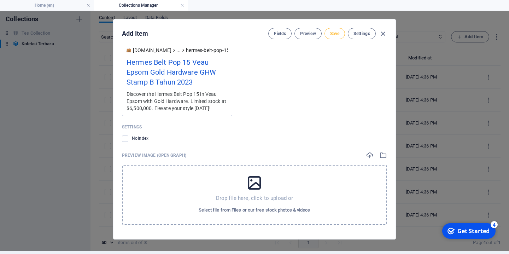
click at [332, 35] on span "Save" at bounding box center [334, 34] width 9 height 6
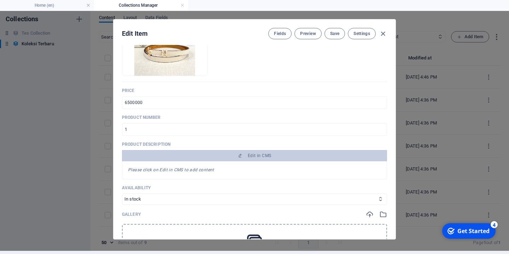
scroll to position [97, 0]
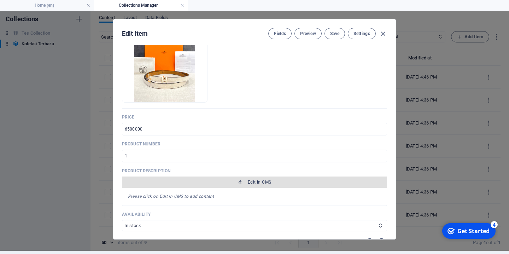
click at [252, 182] on span "Edit in CMS" at bounding box center [259, 182] width 23 height 6
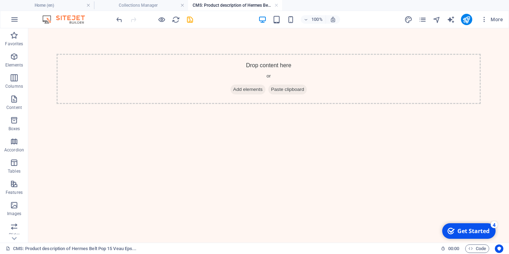
scroll to position [0, 0]
click at [119, 7] on h4 "Collections Manager" at bounding box center [141, 5] width 94 height 8
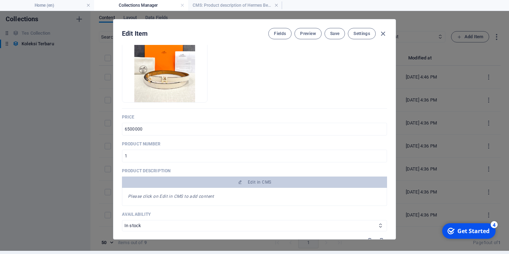
scroll to position [3, 0]
click at [383, 34] on icon "button" at bounding box center [383, 34] width 8 height 8
type input "hermes-belt-pop-15-veau-epsom-gold-hardware-ghw-stamp-b-tahun-2023"
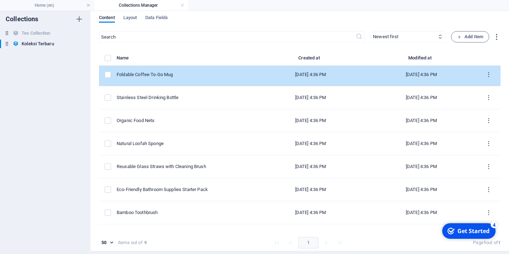
scroll to position [0, 0]
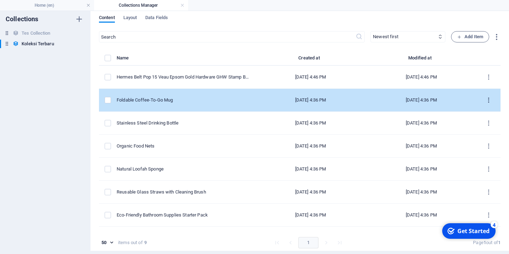
click at [488, 100] on icon "items list" at bounding box center [488, 100] width 7 height 7
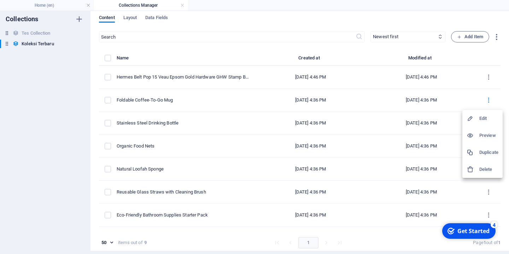
click at [500, 54] on div at bounding box center [254, 127] width 509 height 254
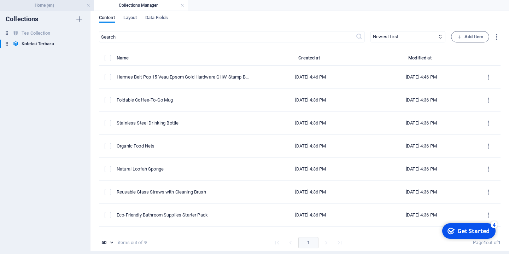
click at [46, 8] on h4 "Home (en)" at bounding box center [47, 5] width 94 height 8
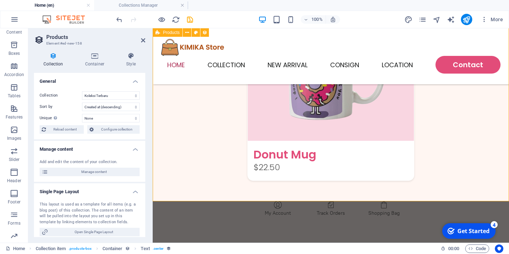
scroll to position [1221, 0]
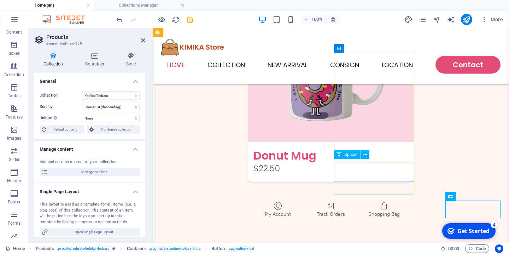
scroll to position [1069, 0]
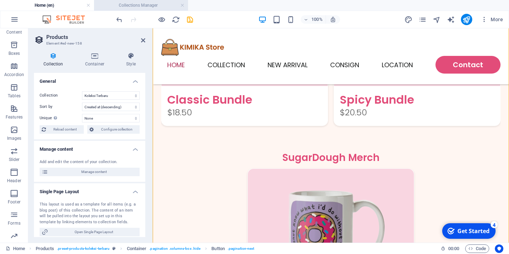
click at [138, 8] on h4 "Collections Manager" at bounding box center [141, 5] width 94 height 8
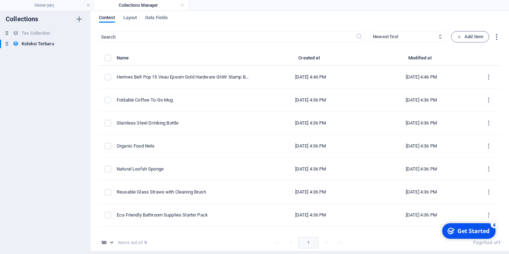
scroll to position [3, 0]
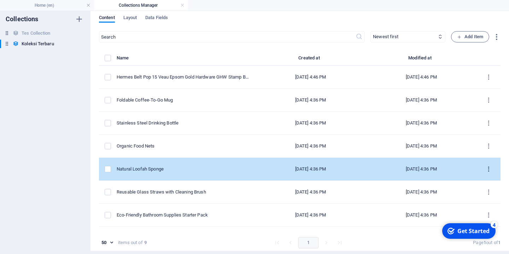
click at [488, 168] on icon "items list" at bounding box center [488, 169] width 7 height 7
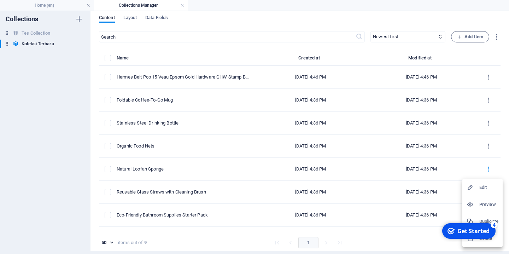
click at [489, 239] on div "checkmark Get Started 4 First Steps in the Editor Let's guide you through the t…" at bounding box center [468, 230] width 60 height 21
click at [491, 238] on div "checkmark Get Started 4 First Steps in the Editor Let's guide you through the t…" at bounding box center [468, 230] width 60 height 21
click at [487, 101] on div at bounding box center [254, 127] width 509 height 254
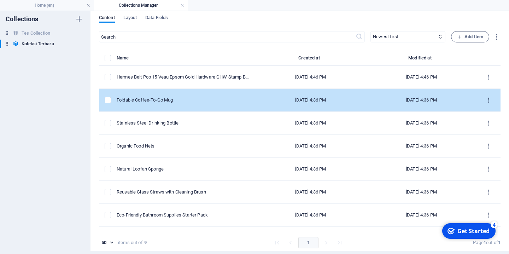
click at [489, 101] on icon "items list" at bounding box center [488, 100] width 7 height 7
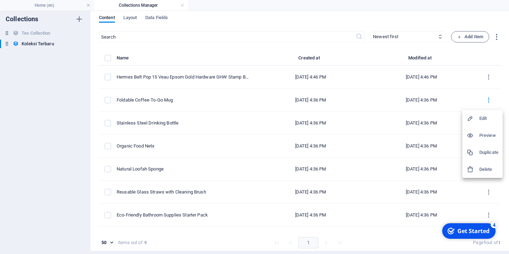
click at [503, 92] on div at bounding box center [254, 127] width 509 height 254
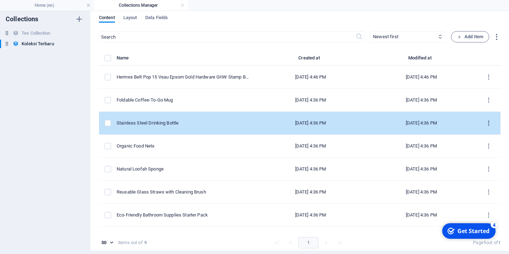
click at [488, 123] on icon "items list" at bounding box center [488, 123] width 7 height 7
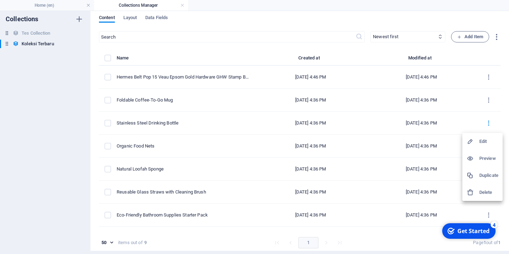
click at [234, 235] on div at bounding box center [254, 127] width 509 height 254
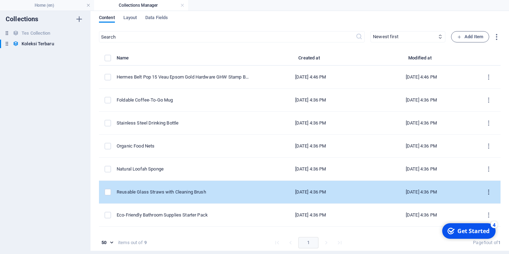
scroll to position [41, 0]
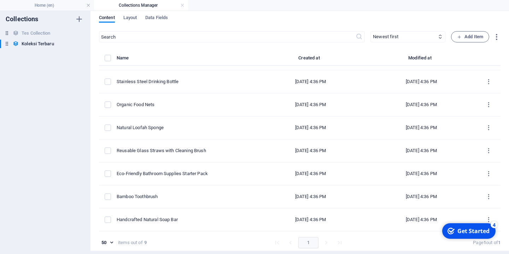
click at [476, 231] on div "Get Started" at bounding box center [473, 231] width 32 height 8
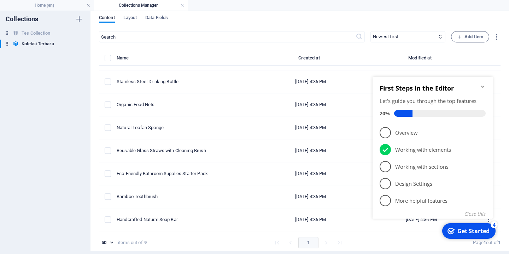
click at [482, 86] on icon "Minimize checklist" at bounding box center [482, 86] width 3 height 2
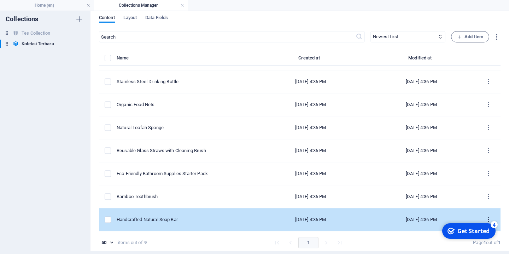
click at [488, 217] on icon "items list" at bounding box center [488, 219] width 7 height 7
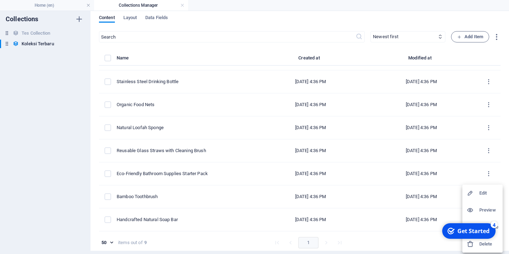
click at [483, 245] on h6 "Delete" at bounding box center [488, 243] width 19 height 8
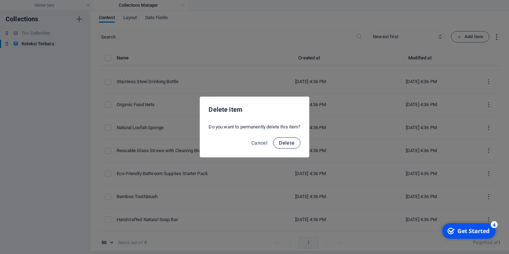
click at [283, 140] on span "Delete" at bounding box center [287, 143] width 16 height 6
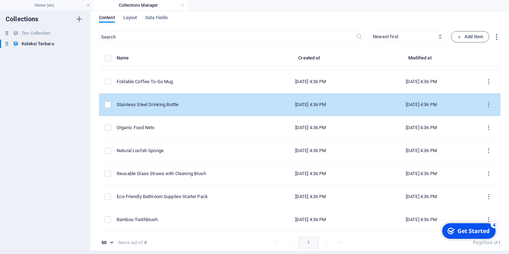
scroll to position [0, 0]
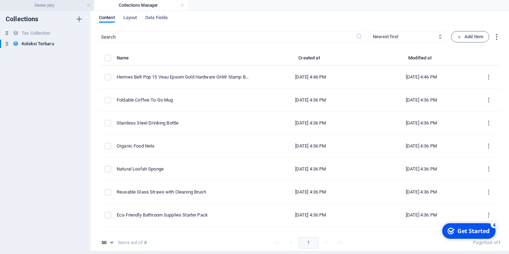
click at [68, 4] on h4 "Home (en)" at bounding box center [47, 5] width 94 height 8
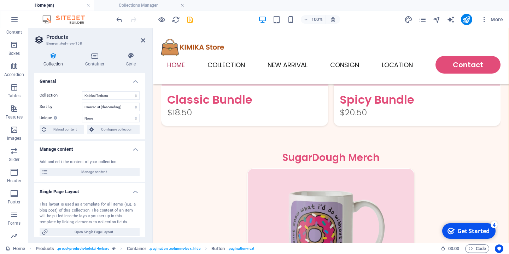
scroll to position [1244, 0]
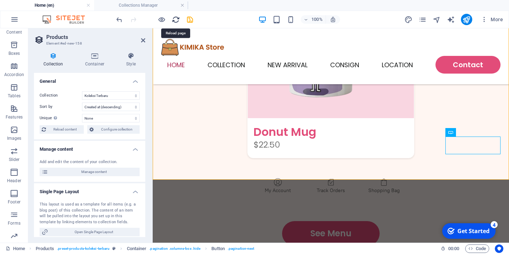
click at [176, 20] on icon "reload" at bounding box center [176, 20] width 8 height 8
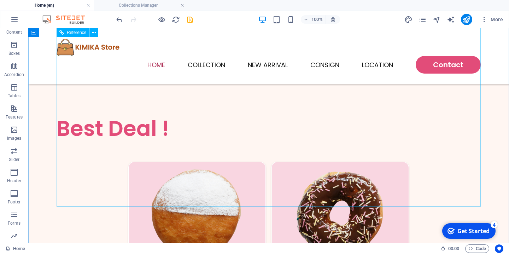
scroll to position [782, 0]
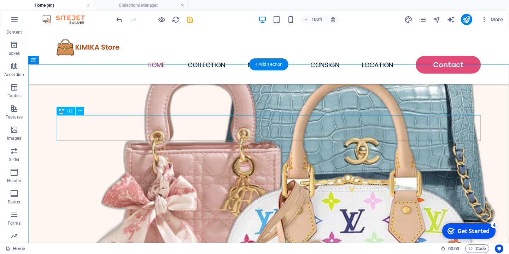
scroll to position [275, 0]
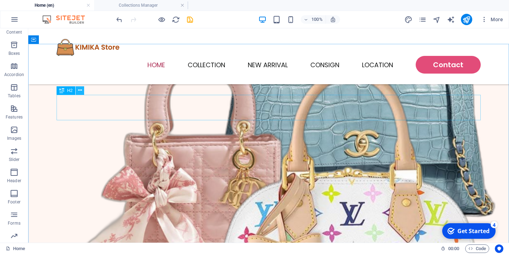
click at [82, 91] on icon at bounding box center [80, 90] width 4 height 7
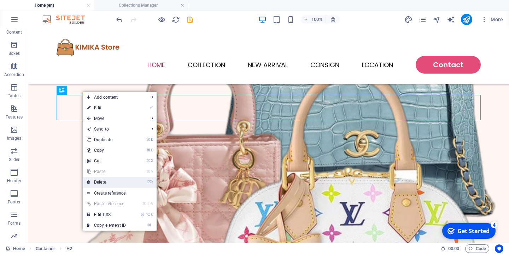
click at [109, 181] on link "⌦ Delete" at bounding box center [106, 182] width 47 height 11
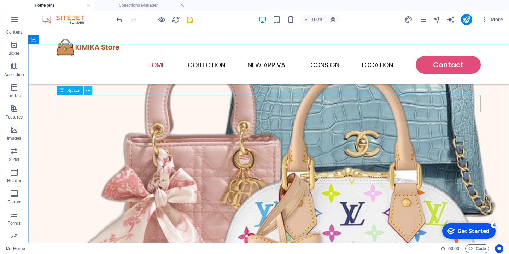
click at [91, 90] on button at bounding box center [88, 90] width 8 height 8
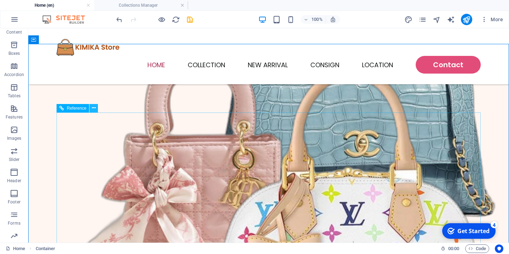
click at [93, 108] on icon at bounding box center [94, 107] width 4 height 7
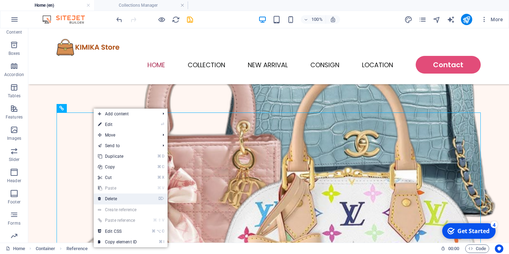
click at [117, 197] on link "⌦ Delete" at bounding box center [117, 198] width 47 height 11
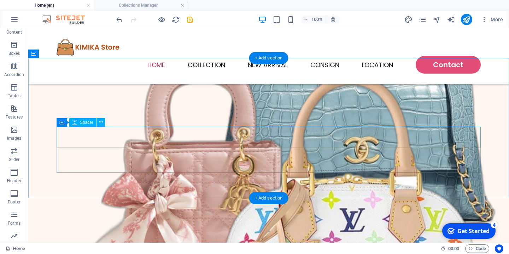
scroll to position [269, 0]
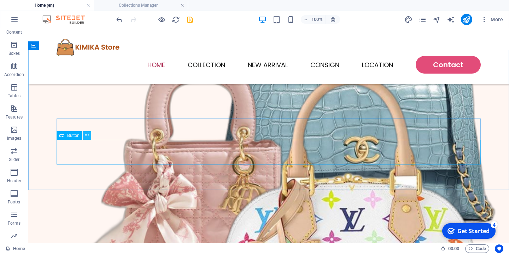
click at [88, 136] on icon at bounding box center [87, 134] width 4 height 7
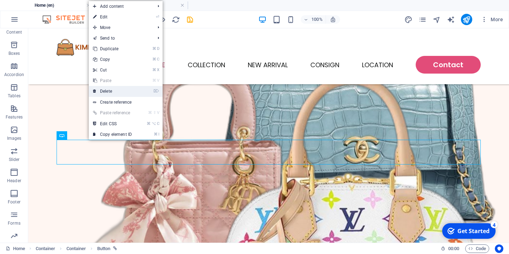
click at [117, 93] on link "⌦ Delete" at bounding box center [112, 91] width 47 height 11
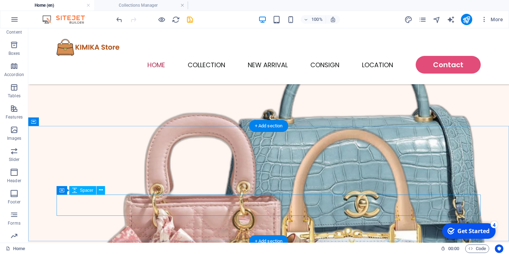
scroll to position [230, 0]
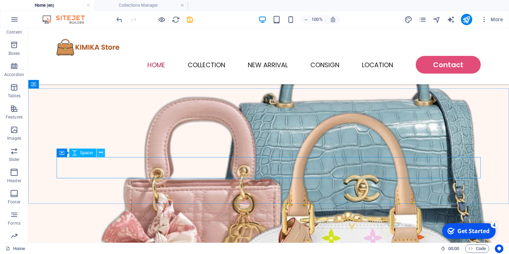
click at [101, 153] on icon at bounding box center [101, 152] width 4 height 7
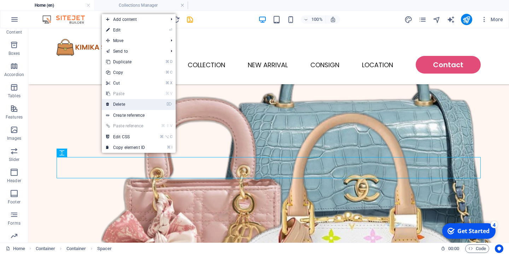
click at [123, 107] on link "⌦ Delete" at bounding box center [125, 104] width 47 height 11
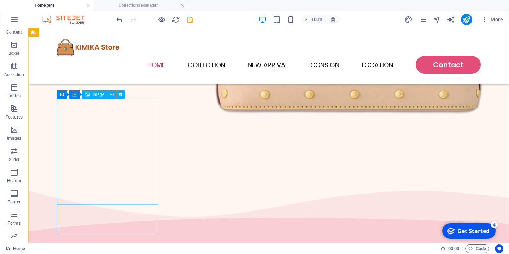
scroll to position [522, 0]
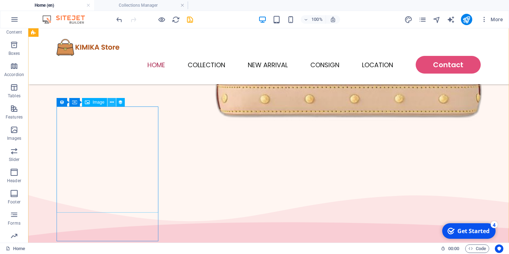
click at [113, 104] on icon at bounding box center [112, 102] width 4 height 7
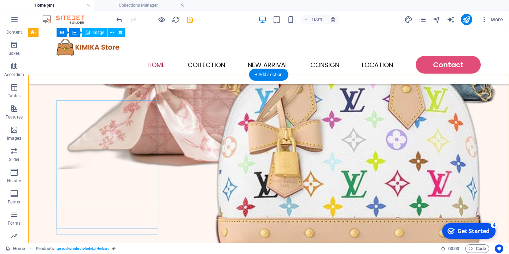
scroll to position [348, 0]
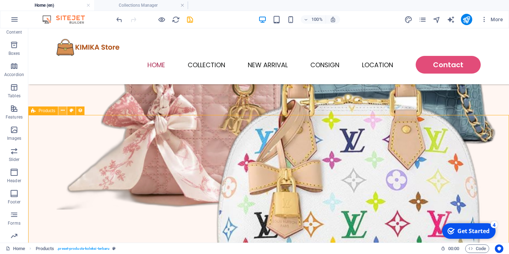
click at [63, 113] on icon at bounding box center [63, 110] width 4 height 7
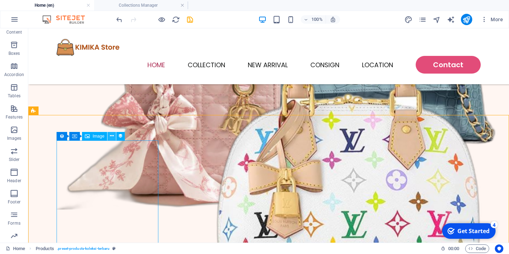
click at [111, 138] on icon at bounding box center [112, 135] width 4 height 7
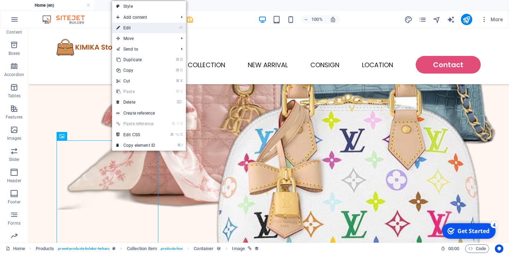
click at [145, 28] on link "⏎ Edit" at bounding box center [135, 28] width 47 height 11
select select "image"
select select "px"
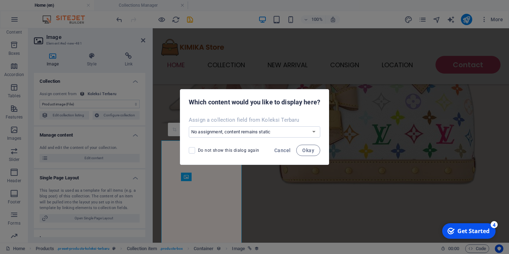
scroll to position [307, 0]
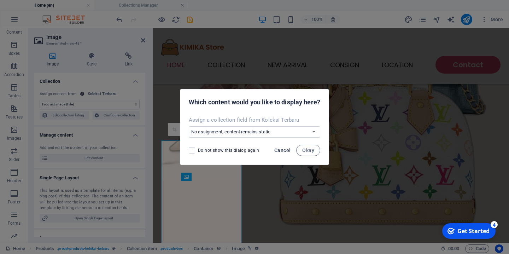
click at [282, 150] on span "Cancel" at bounding box center [282, 150] width 16 height 6
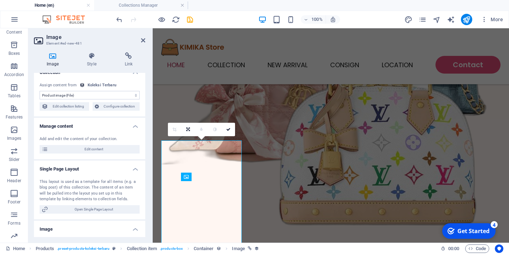
scroll to position [0, 0]
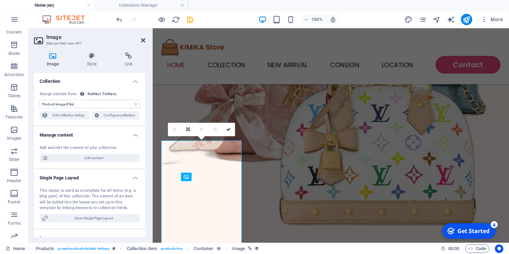
click at [145, 41] on icon at bounding box center [143, 40] width 4 height 6
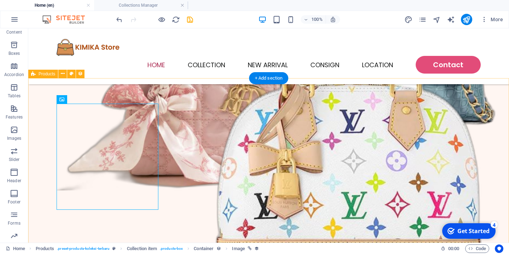
scroll to position [366, 0]
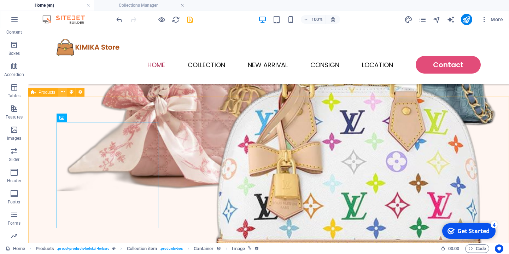
click at [62, 93] on icon at bounding box center [63, 91] width 4 height 7
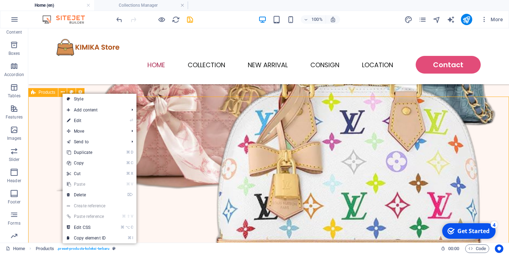
click at [45, 95] on div "Products" at bounding box center [43, 92] width 30 height 8
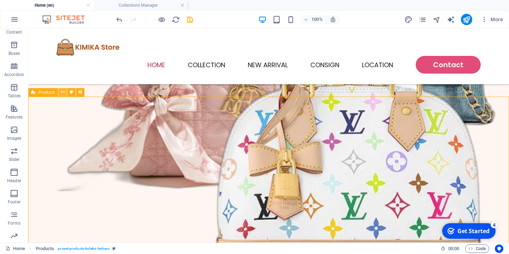
click at [63, 95] on icon at bounding box center [63, 91] width 4 height 7
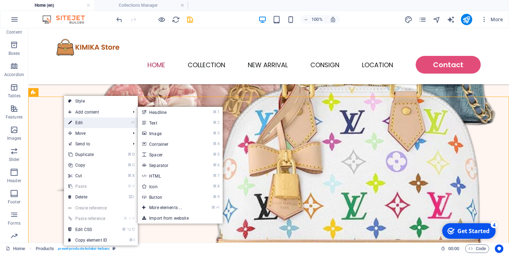
click at [85, 123] on link "⏎ Edit" at bounding box center [87, 122] width 47 height 11
select select "createdAt_DESC"
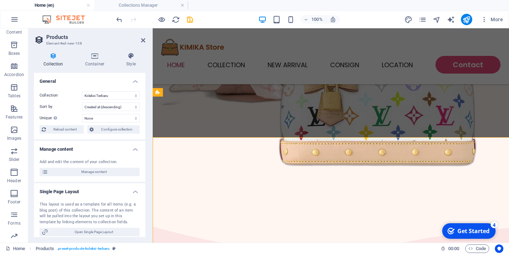
scroll to position [325, 0]
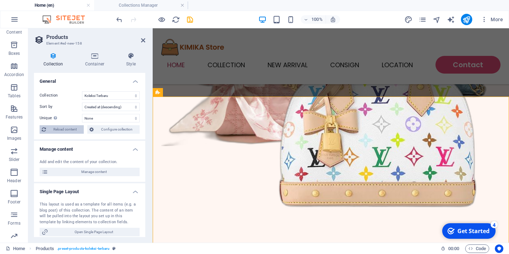
click at [69, 131] on span "Reload content" at bounding box center [65, 129] width 34 height 8
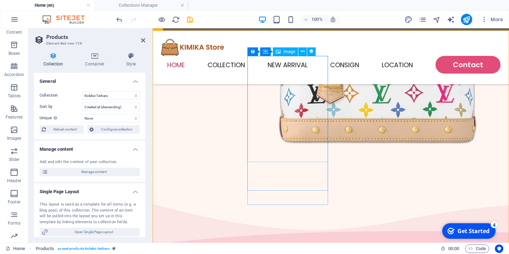
scroll to position [392, 0]
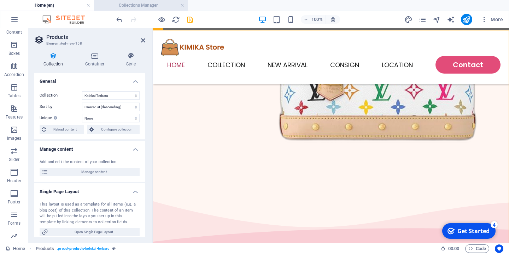
click at [131, 8] on h4 "Collections Manager" at bounding box center [141, 5] width 94 height 8
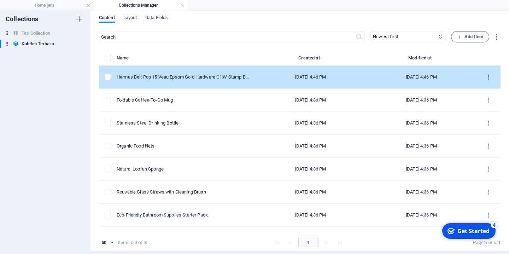
click at [488, 78] on icon "items list" at bounding box center [488, 77] width 7 height 7
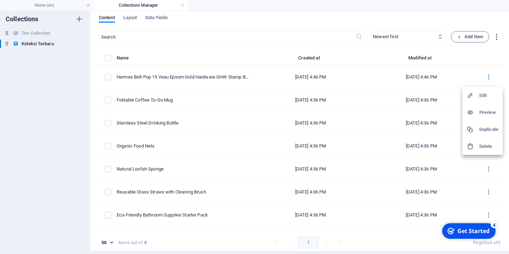
click at [481, 98] on h6 "Edit" at bounding box center [488, 95] width 19 height 8
select select "In stock"
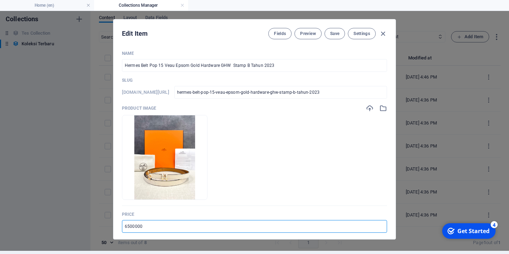
click at [131, 227] on input "6500000" at bounding box center [254, 226] width 265 height 13
click at [335, 35] on span "Save" at bounding box center [334, 34] width 9 height 6
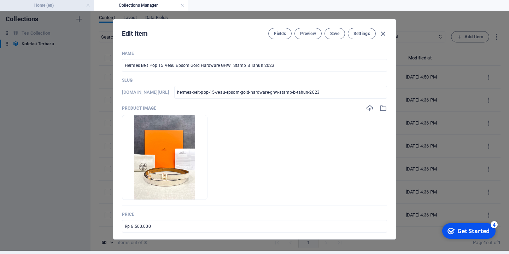
click at [53, 6] on h4 "Home (en)" at bounding box center [47, 5] width 94 height 8
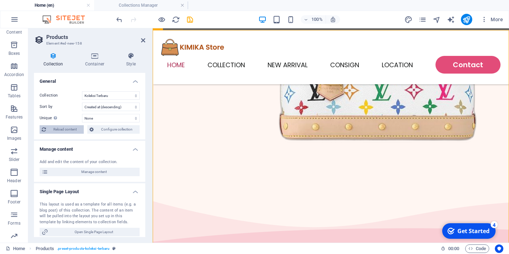
click at [63, 131] on span "Reload content" at bounding box center [65, 129] width 34 height 8
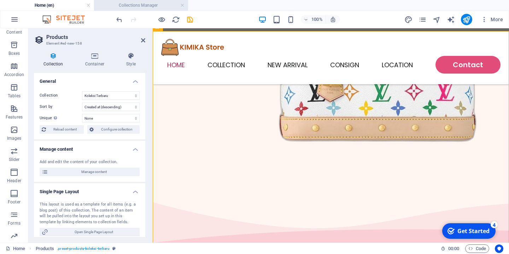
click at [161, 5] on h4 "Collections Manager" at bounding box center [141, 5] width 94 height 8
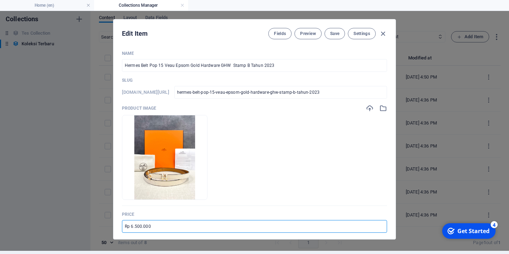
drag, startPoint x: 129, startPoint y: 225, endPoint x: 113, endPoint y: 225, distance: 15.9
click at [122, 225] on input "Rp 6.500.000" at bounding box center [254, 226] width 265 height 13
type input "IDR 6.500.000"
click at [332, 33] on span "Save" at bounding box center [334, 34] width 9 height 6
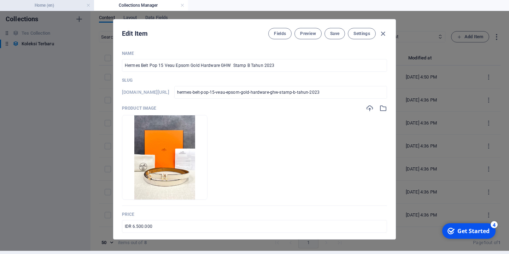
click at [80, 5] on h4 "Home (en)" at bounding box center [47, 5] width 94 height 8
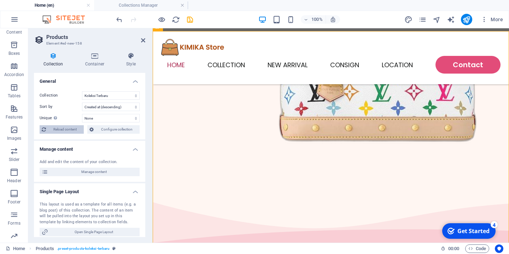
click at [68, 128] on span "Reload content" at bounding box center [65, 129] width 34 height 8
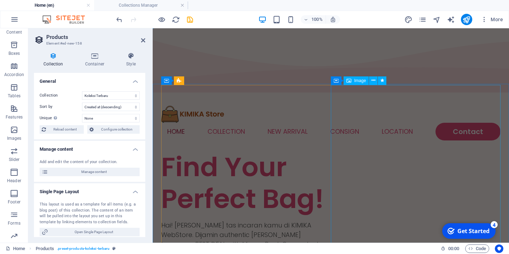
scroll to position [0, 0]
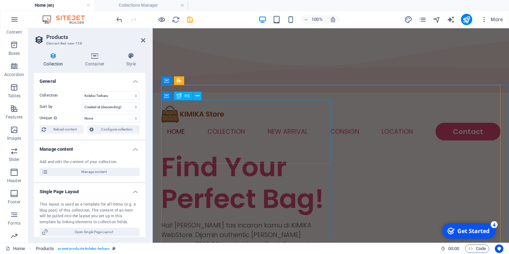
click at [281, 151] on div "Find Your Perfect Bag!" at bounding box center [246, 183] width 170 height 64
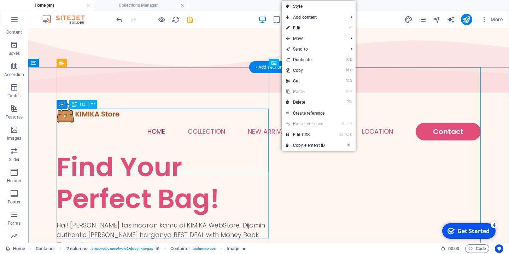
click at [172, 151] on div "Find Your Perfect Bag!" at bounding box center [163, 183] width 212 height 64
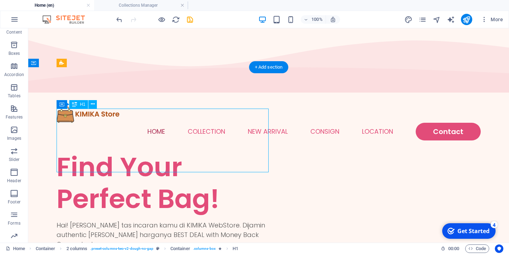
click at [172, 151] on div "Find Your Perfect Bag!" at bounding box center [163, 183] width 212 height 64
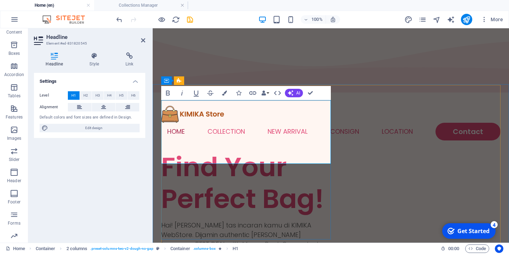
click at [278, 151] on h1 "Find Your Perfect Bag!" at bounding box center [246, 183] width 170 height 64
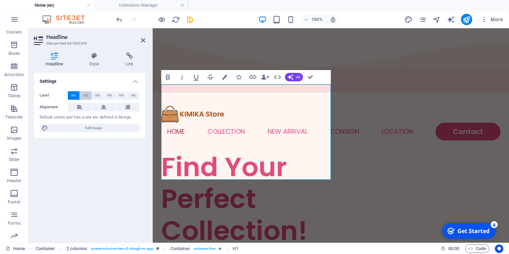
click at [86, 96] on span "H2" at bounding box center [85, 95] width 5 height 8
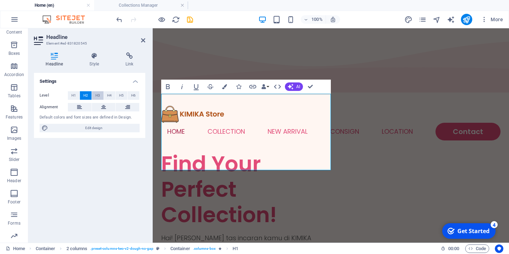
click at [100, 93] on span "H3" at bounding box center [97, 95] width 5 height 8
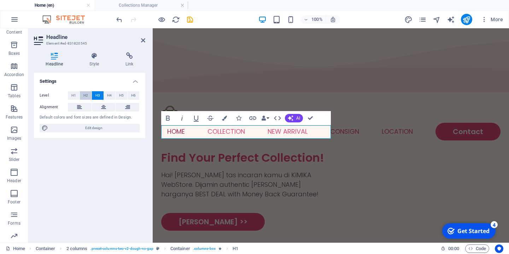
click at [87, 95] on span "H2" at bounding box center [85, 95] width 5 height 8
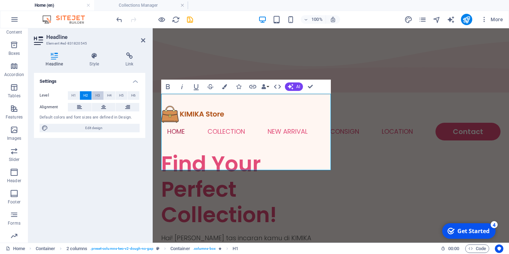
click at [96, 95] on span "H3" at bounding box center [97, 95] width 5 height 8
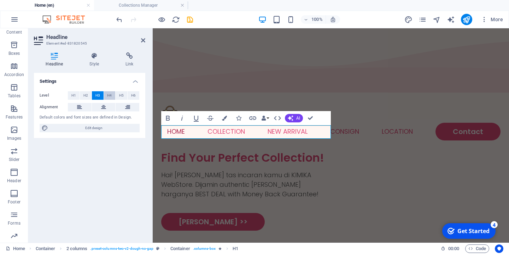
click at [111, 95] on span "H4" at bounding box center [109, 95] width 5 height 8
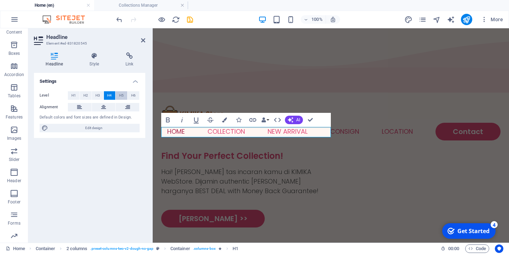
click at [122, 96] on span "H5" at bounding box center [121, 95] width 5 height 8
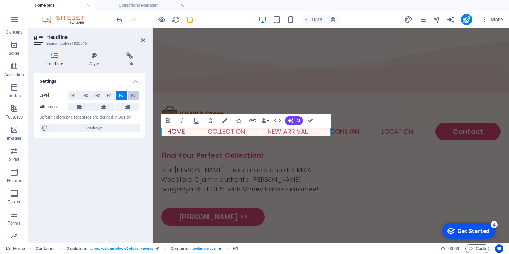
click at [128, 95] on button "H6" at bounding box center [134, 95] width 12 height 8
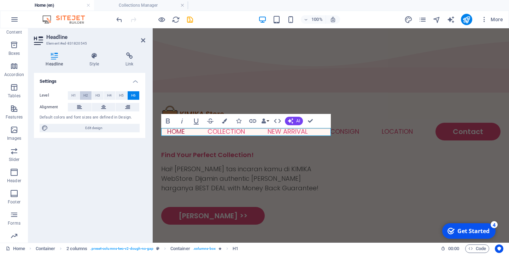
click at [87, 94] on span "H2" at bounding box center [85, 95] width 5 height 8
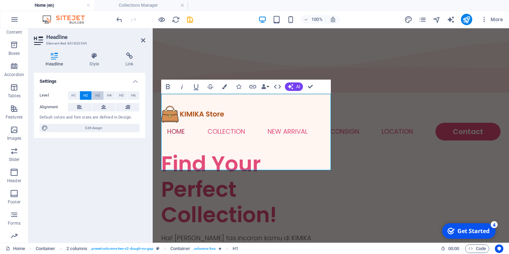
click at [96, 95] on span "H3" at bounding box center [97, 95] width 5 height 8
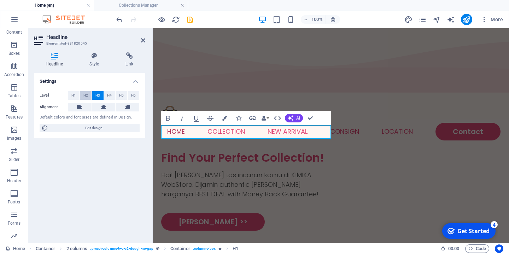
click at [83, 95] on button "H2" at bounding box center [86, 95] width 12 height 8
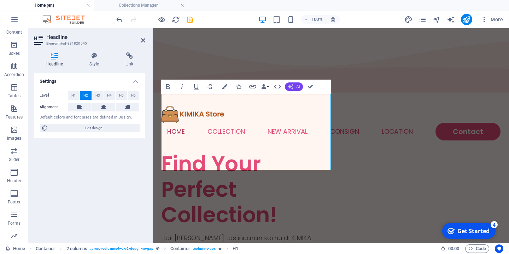
click at [295, 86] on button "AI" at bounding box center [294, 86] width 18 height 8
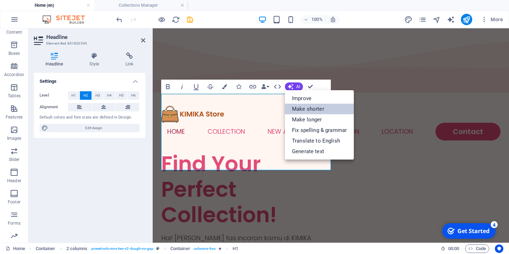
click at [302, 111] on link "Make shorter" at bounding box center [319, 108] width 69 height 11
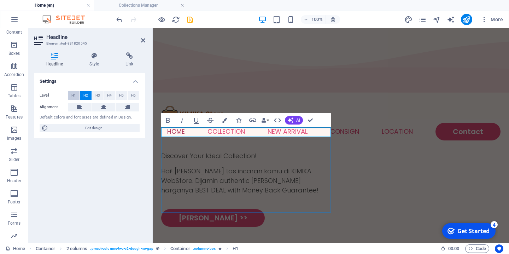
click at [75, 95] on span "H1" at bounding box center [73, 95] width 5 height 8
click at [229, 151] on div "Discover Your Ideal Collection!" at bounding box center [246, 156] width 170 height 10
click at [69, 99] on button "H1" at bounding box center [74, 95] width 12 height 8
click at [72, 97] on span "H1" at bounding box center [73, 95] width 5 height 8
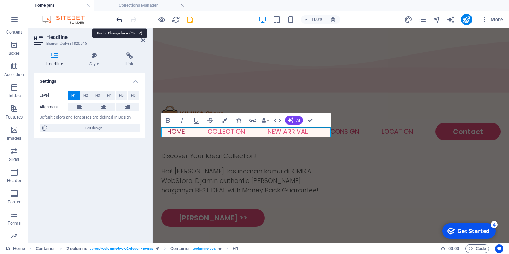
click at [118, 21] on icon "undo" at bounding box center [119, 20] width 8 height 8
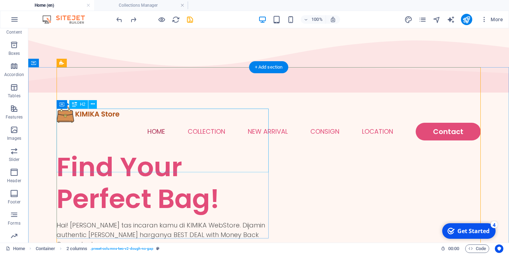
click at [151, 151] on div "Find Your Perfect Bag!" at bounding box center [163, 183] width 212 height 64
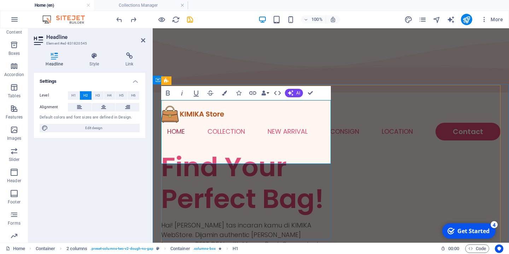
click at [284, 151] on h1 "Find Your Perfect Bag!" at bounding box center [246, 183] width 170 height 64
click at [222, 151] on h1 "Find Your Perfect Bag!" at bounding box center [246, 183] width 170 height 64
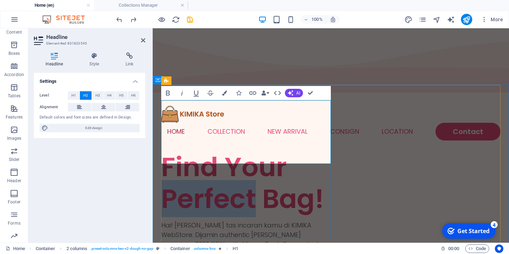
click at [222, 151] on h1 "Find Your Perfect Bag!" at bounding box center [246, 183] width 170 height 64
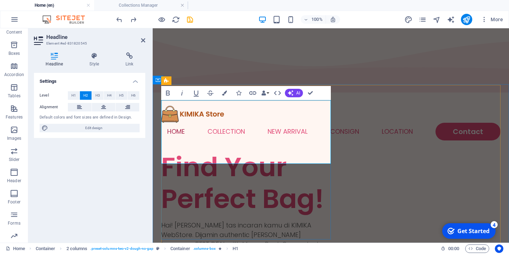
click at [289, 153] on h1 "Find Your Perfect Bag!" at bounding box center [246, 183] width 170 height 64
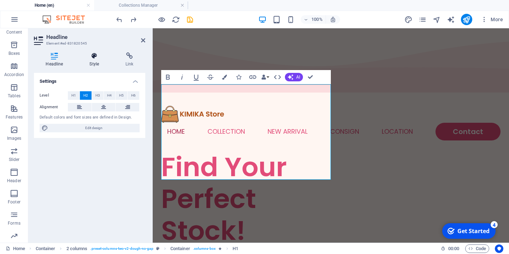
click at [95, 60] on h4 "Style" at bounding box center [96, 59] width 36 height 15
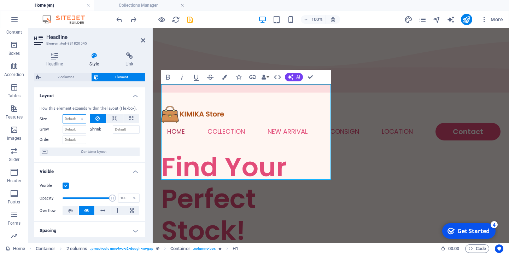
click at [63, 114] on select "Default auto px % 1/1 1/2 1/3 1/4 1/5 1/6 1/7 1/8 1/9 1/10" at bounding box center [74, 118] width 23 height 8
select select "%"
click option "%" at bounding box center [0, 0] width 0 height 0
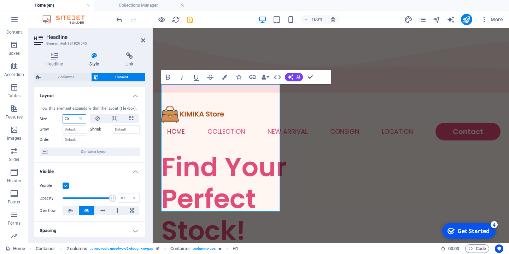
click at [67, 119] on input "70" at bounding box center [74, 118] width 23 height 8
drag, startPoint x: 75, startPoint y: 118, endPoint x: 55, endPoint y: 118, distance: 19.8
click at [63, 118] on input "70" at bounding box center [74, 118] width 23 height 8
type input "120"
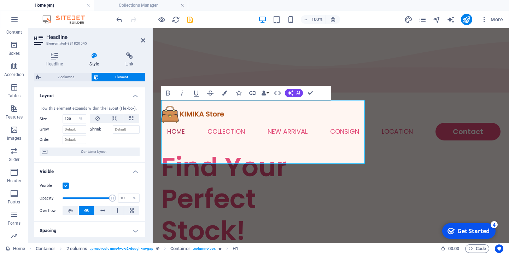
click at [81, 98] on h4 "Layout" at bounding box center [89, 93] width 111 height 13
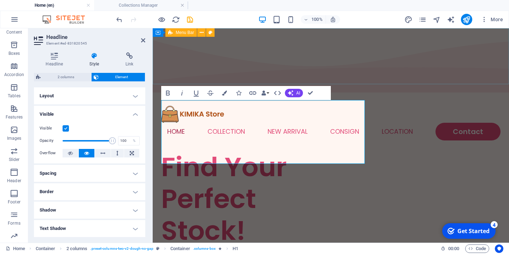
click at [444, 95] on div "Home COLLECTION NEW ARRIVAL CONSIGN Location Contact" at bounding box center [331, 123] width 356 height 56
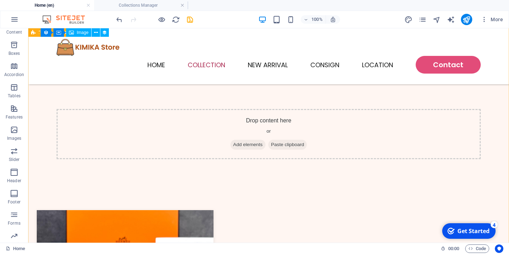
scroll to position [808, 0]
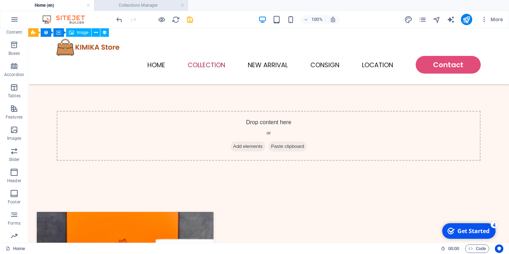
click at [117, 6] on h4 "Collections Manager" at bounding box center [141, 5] width 94 height 8
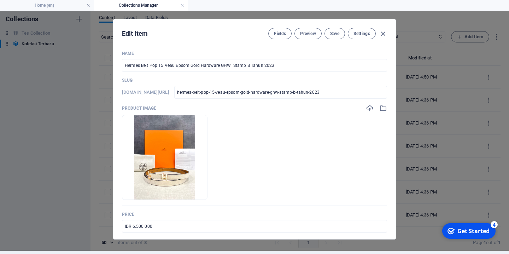
scroll to position [3, 0]
click at [382, 36] on icon "button" at bounding box center [383, 34] width 8 height 8
type input "hermes-belt-pop-15-veau-epsom-gold-hardware-ghw-stamp-b-tahun-2023"
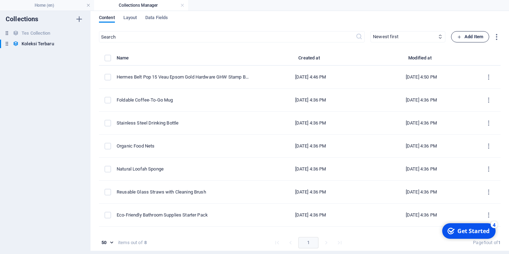
click at [471, 35] on span "Add Item" at bounding box center [470, 36] width 26 height 8
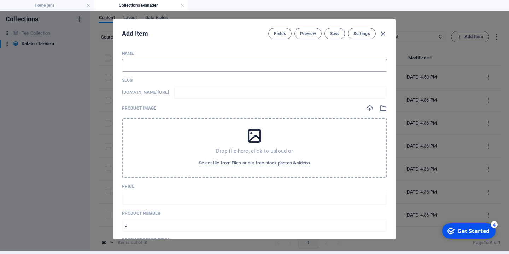
click at [208, 66] on input "text" at bounding box center [254, 65] width 265 height 13
click at [199, 65] on input "text" at bounding box center [254, 65] width 265 height 13
paste input "VGC YSL niki medium beige rhw 2018 Size 28 cm"
type input "VGC YSL niki medium beige rhw 2018 Size 28 cm"
type input "vgc-ysl-niki-medium-beige-rhw-2018-size-28-cm"
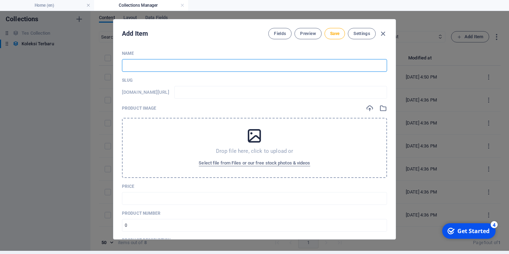
type input "vgc-ysl-niki-medium-beige-rhw-2018-size-28-cm"
click at [130, 65] on input "VGC YSL niki medium beige rhw 2018 Size 28 cm" at bounding box center [254, 65] width 265 height 13
type input "YSL niki medium beige rhw 2018 Size 28 cm"
type input "ysl-niki-medium-beige-rhw-2018-size-28-cm"
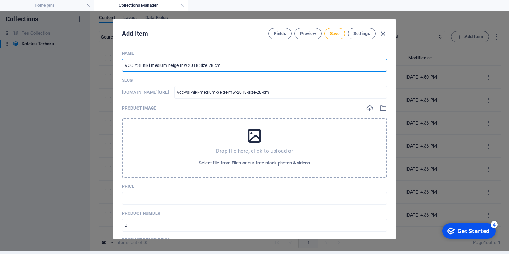
type input "ysl-niki-medium-beige-rhw-2018-size-28-cm"
click at [136, 65] on input "YSL niki medium beige rhw 2018 Size 28 cm" at bounding box center [254, 65] width 265 height 13
type input "YSL N medium beige rhw 2018 Size 28 cm"
type input "ysl-n-medium-beige-rhw-2018-size-28-cm"
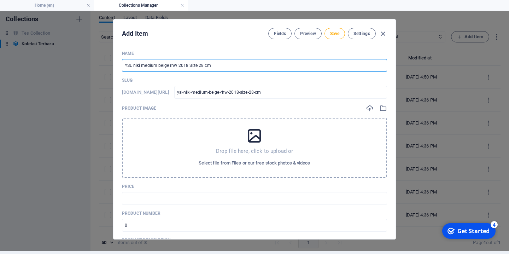
type input "ysl-n-medium-beige-rhw-2018-size-28-cm"
type input "YSL Ni medium beige rhw 2018 Size 28 cm"
type input "ysl-ni-medium-beige-rhw-2018-size-28-cm"
type input "YSL Nik medium beige rhw 2018 Size 28 cm"
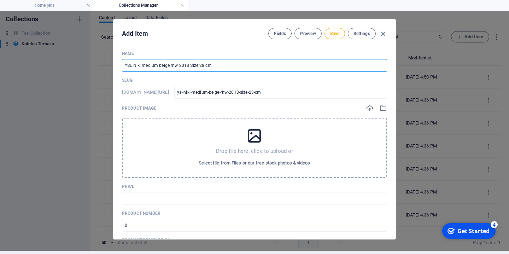
click at [146, 66] on input "YSL Niki medium beige rhw 2018 Size 28 cm" at bounding box center [254, 65] width 265 height 13
click at [161, 63] on input "YSL [PERSON_NAME] Medium beige rhw 2018 Size 28 cm" at bounding box center [254, 65] width 265 height 13
click at [174, 66] on input "YSL Niki Medium Beige rhw 2018 Size 28 cm" at bounding box center [254, 65] width 265 height 13
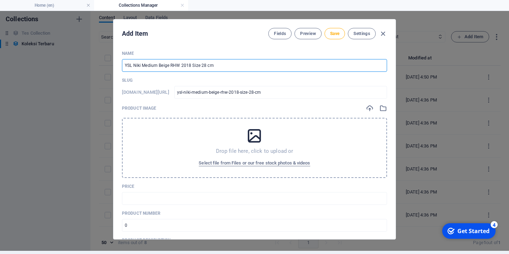
click at [234, 67] on input "YSL Niki Medium Beige RHW 2018 Size 28 cm" at bounding box center [254, 65] width 265 height 13
click at [254, 140] on icon at bounding box center [254, 136] width 18 height 18
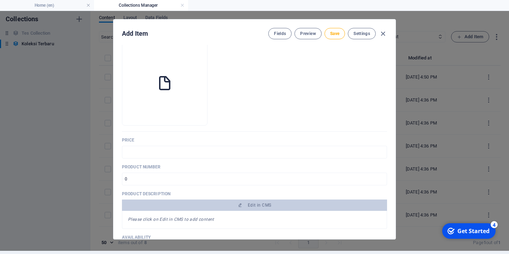
scroll to position [75, 0]
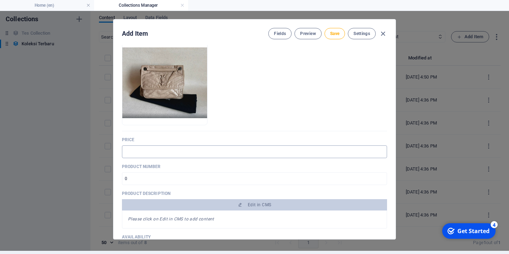
click at [255, 153] on input "text" at bounding box center [254, 151] width 265 height 13
click at [242, 176] on input "number" at bounding box center [254, 178] width 265 height 13
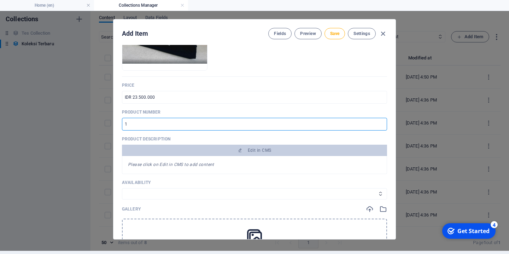
scroll to position [130, 0]
click at [122, 187] on select "In stock Out of stock" at bounding box center [254, 192] width 265 height 11
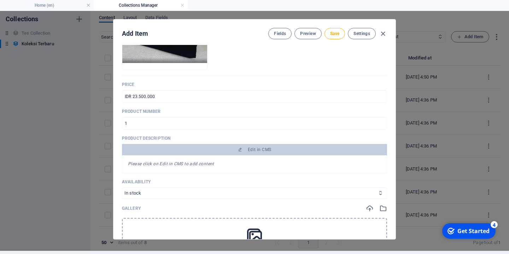
click option "In stock" at bounding box center [0, 0] width 0 height 0
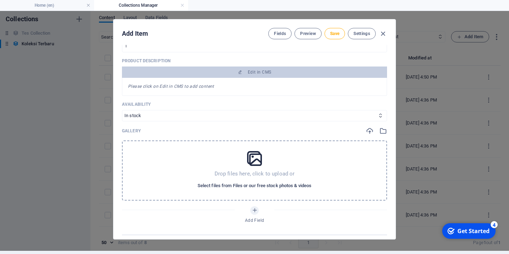
scroll to position [326, 0]
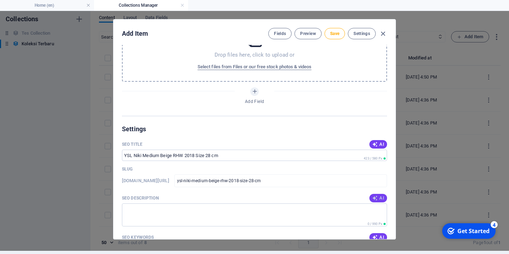
click at [377, 199] on icon "button" at bounding box center [375, 198] width 6 height 6
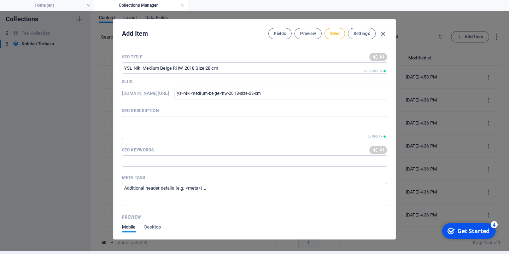
scroll to position [419, 0]
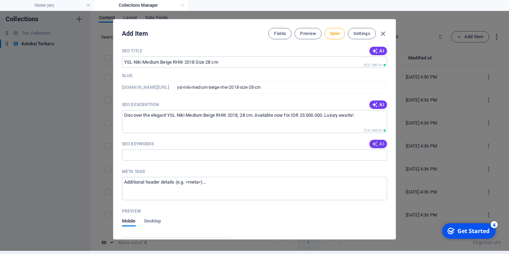
click at [375, 145] on icon "button" at bounding box center [375, 144] width 6 height 6
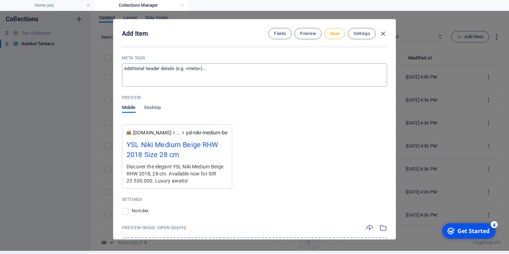
scroll to position [561, 0]
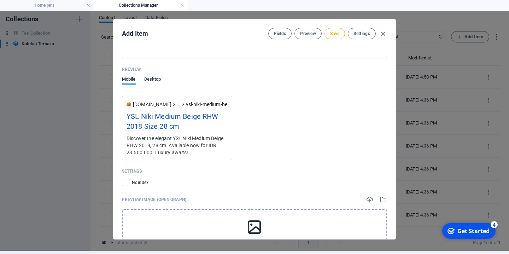
click at [150, 81] on span "Desktop" at bounding box center [152, 80] width 17 height 10
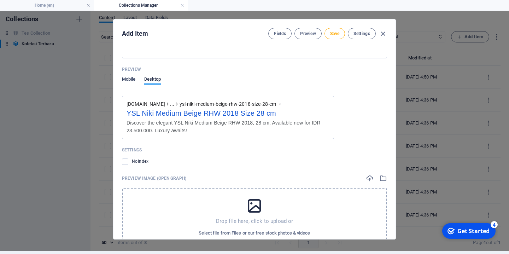
click at [133, 77] on span "Mobile" at bounding box center [129, 80] width 14 height 10
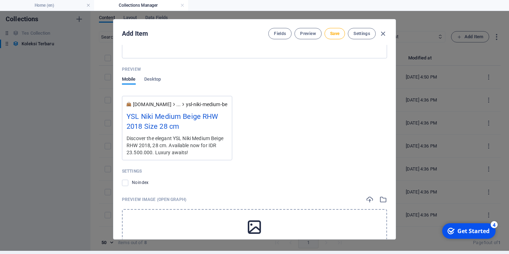
scroll to position [605, 0]
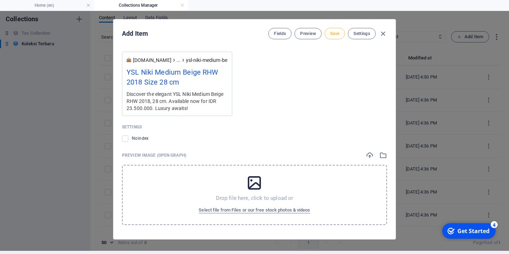
click at [334, 32] on span "Save" at bounding box center [334, 34] width 9 height 6
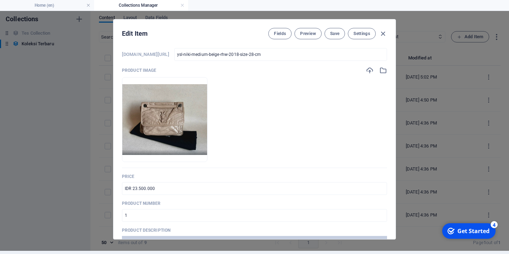
scroll to position [0, 0]
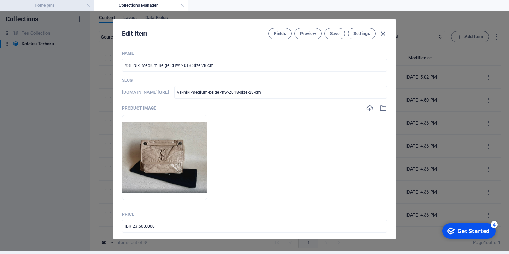
click at [60, 4] on h4 "Home (en)" at bounding box center [47, 5] width 94 height 8
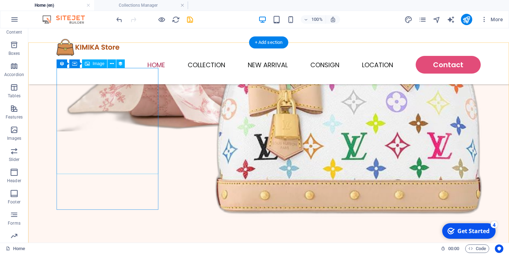
scroll to position [373, 0]
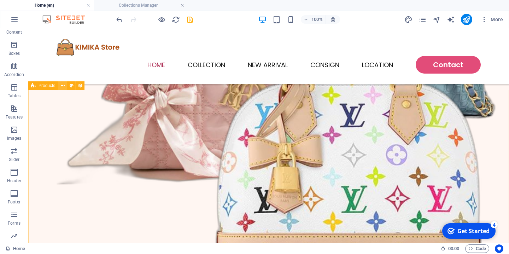
click at [65, 87] on icon at bounding box center [63, 85] width 4 height 7
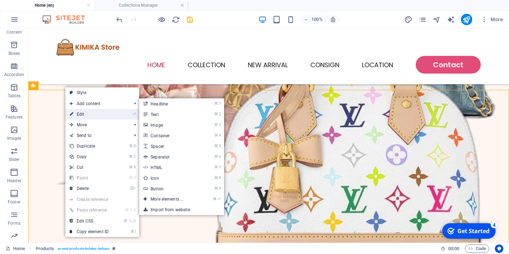
click at [78, 111] on link "⏎ Edit" at bounding box center [88, 114] width 47 height 11
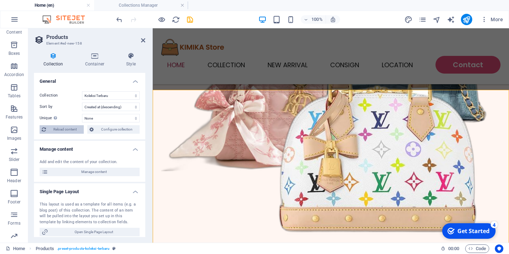
click at [61, 129] on span "Reload content" at bounding box center [65, 129] width 34 height 8
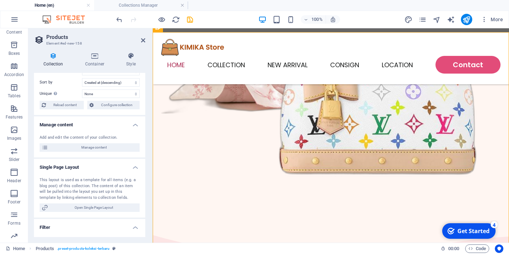
scroll to position [44, 0]
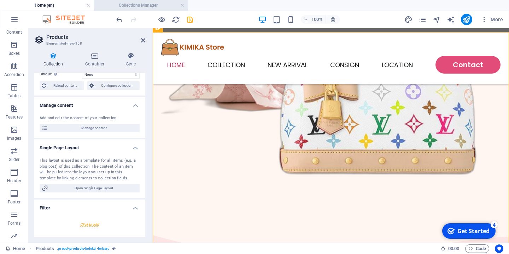
click at [137, 3] on h4 "Collections Manager" at bounding box center [141, 5] width 94 height 8
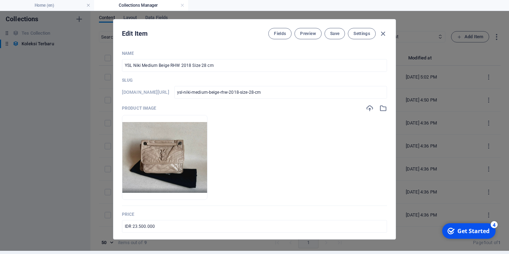
scroll to position [3, 0]
click at [383, 32] on icon "button" at bounding box center [383, 34] width 8 height 8
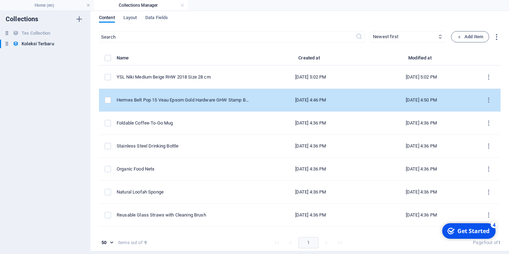
scroll to position [0, 0]
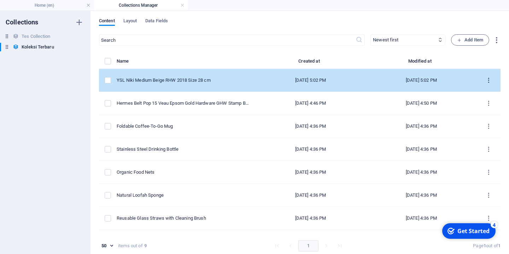
click at [488, 80] on icon "items list" at bounding box center [488, 80] width 7 height 7
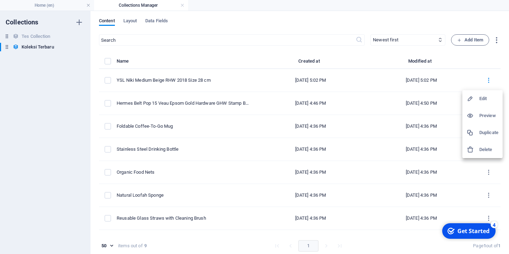
click at [480, 116] on h6 "Preview" at bounding box center [488, 115] width 19 height 8
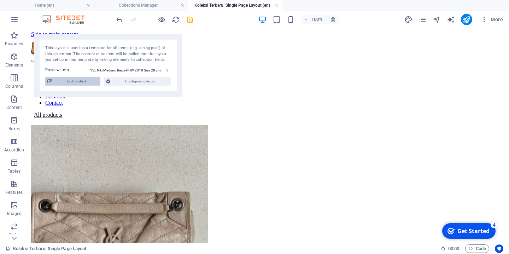
click at [81, 81] on span "Edit content" at bounding box center [76, 81] width 44 height 8
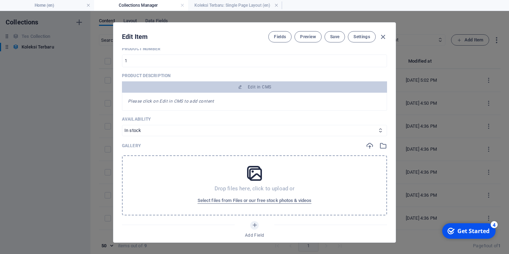
scroll to position [196, 0]
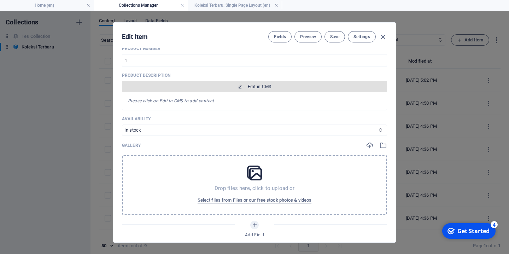
click at [251, 88] on span "Edit in CMS" at bounding box center [259, 87] width 23 height 6
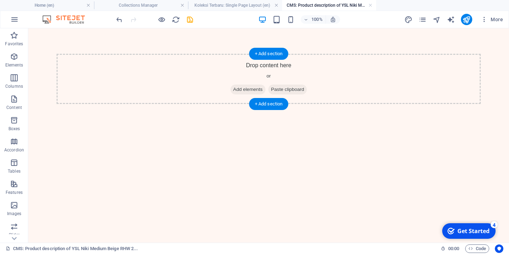
scroll to position [0, 0]
click at [247, 89] on span "Add elements" at bounding box center [247, 89] width 35 height 10
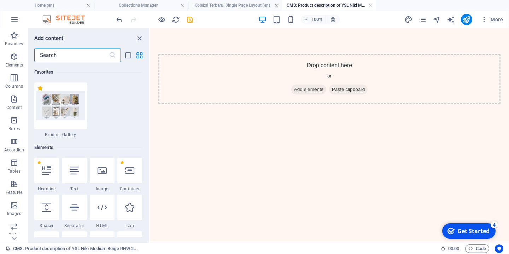
scroll to position [71, 0]
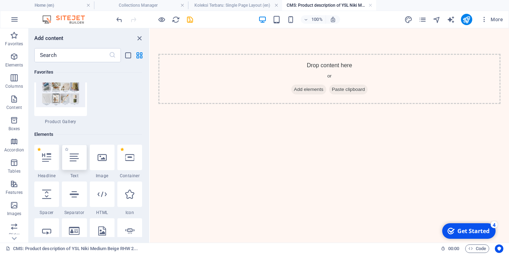
click at [76, 158] on icon at bounding box center [74, 157] width 9 height 9
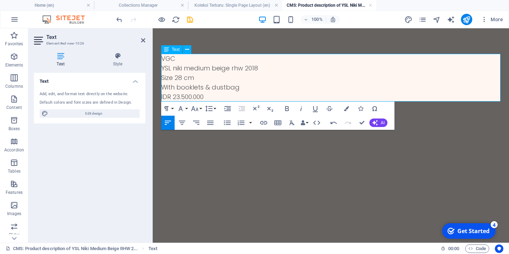
scroll to position [365, 4]
click at [366, 127] on html "Skip to main content VGC YSL niki medium beige rhw 2018 Size 28 cm With booklet…" at bounding box center [331, 77] width 356 height 99
click at [360, 39] on div "VGC YSL niki medium beige rhw 2018 Size 28 cm With booklets & dustbag IDR 23.50…" at bounding box center [331, 77] width 356 height 99
click at [188, 50] on icon at bounding box center [187, 49] width 4 height 7
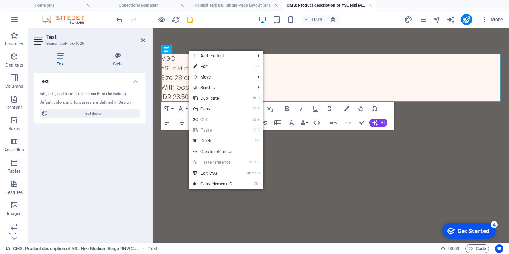
click at [218, 39] on div "VGC YSL niki medium beige rhw 2018 Size 28 cm With booklets & dustbag IDR 23.50…" at bounding box center [331, 77] width 356 height 99
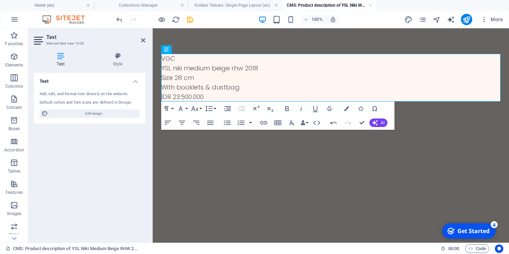
click at [390, 127] on html "Skip to main content VGC YSL niki medium beige rhw 2018 Size 28 cm With booklet…" at bounding box center [331, 77] width 356 height 99
click at [374, 127] on html "Skip to main content VGC YSL niki medium beige rhw 2018 Size 28 cm With booklet…" at bounding box center [331, 77] width 356 height 99
click at [377, 123] on icon "button" at bounding box center [375, 123] width 6 height 6
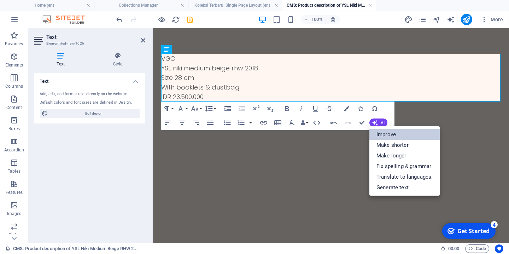
click at [383, 134] on link "Improve" at bounding box center [404, 134] width 70 height 11
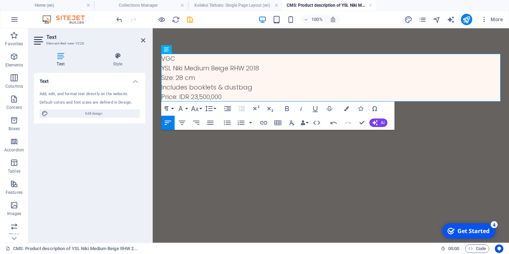
click at [367, 127] on html "Skip to main content VGC YSL Niki Medium Beige RHW 2018 Size: 28 cm Includes bo…" at bounding box center [331, 77] width 356 height 99
click at [254, 39] on div "VGC YSL Niki Medium Beige RHW 2018 Size: 28 cm Includes booklets & dustbag Pric…" at bounding box center [331, 77] width 356 height 99
click at [345, 127] on html "Skip to main content VGC YSL Niki Medium Beige RHW 2018 Size: 28 cm Includes bo…" at bounding box center [331, 77] width 356 height 99
click at [143, 40] on icon at bounding box center [143, 40] width 4 height 6
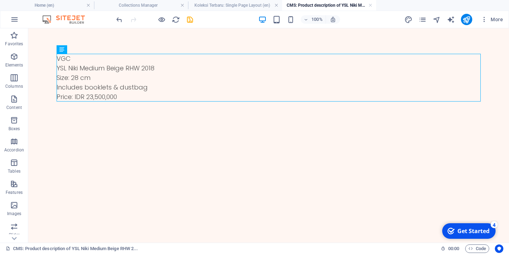
click at [143, 127] on html "Skip to main content VGC YSL Niki Medium Beige RHW 2018 Size: 28 cm Includes bo…" at bounding box center [268, 77] width 480 height 99
click at [221, 7] on h4 "Koleksi Terbaru: Single Page Layout (en)" at bounding box center [235, 5] width 94 height 8
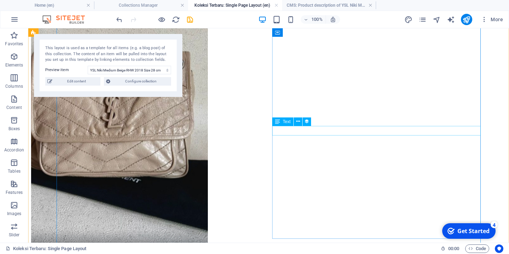
scroll to position [144, 0]
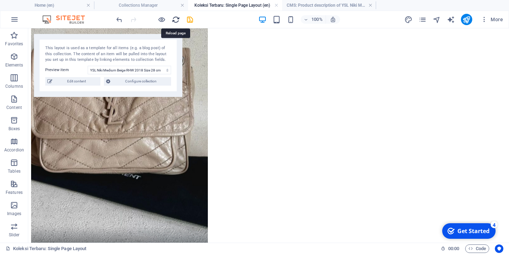
click at [174, 16] on icon "reload" at bounding box center [176, 20] width 8 height 8
click at [175, 19] on icon "reload" at bounding box center [176, 20] width 8 height 8
click at [175, 20] on icon "reload" at bounding box center [176, 20] width 8 height 8
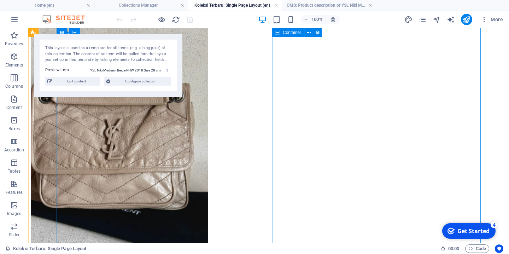
scroll to position [60, 0]
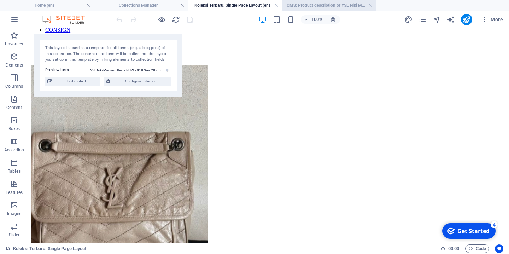
click at [302, 4] on h4 "CMS: Product description of YSL Niki Medium Beige RHW 2..." at bounding box center [329, 5] width 94 height 8
